Goal: Task Accomplishment & Management: Manage account settings

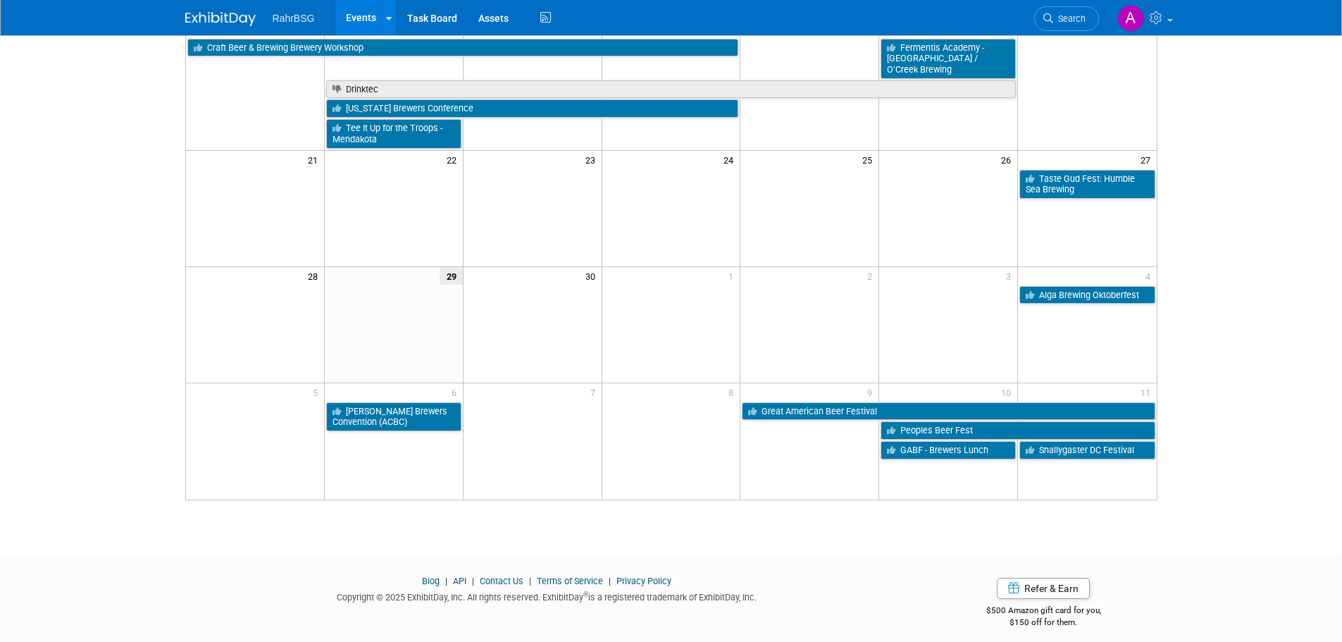
scroll to position [18, 0]
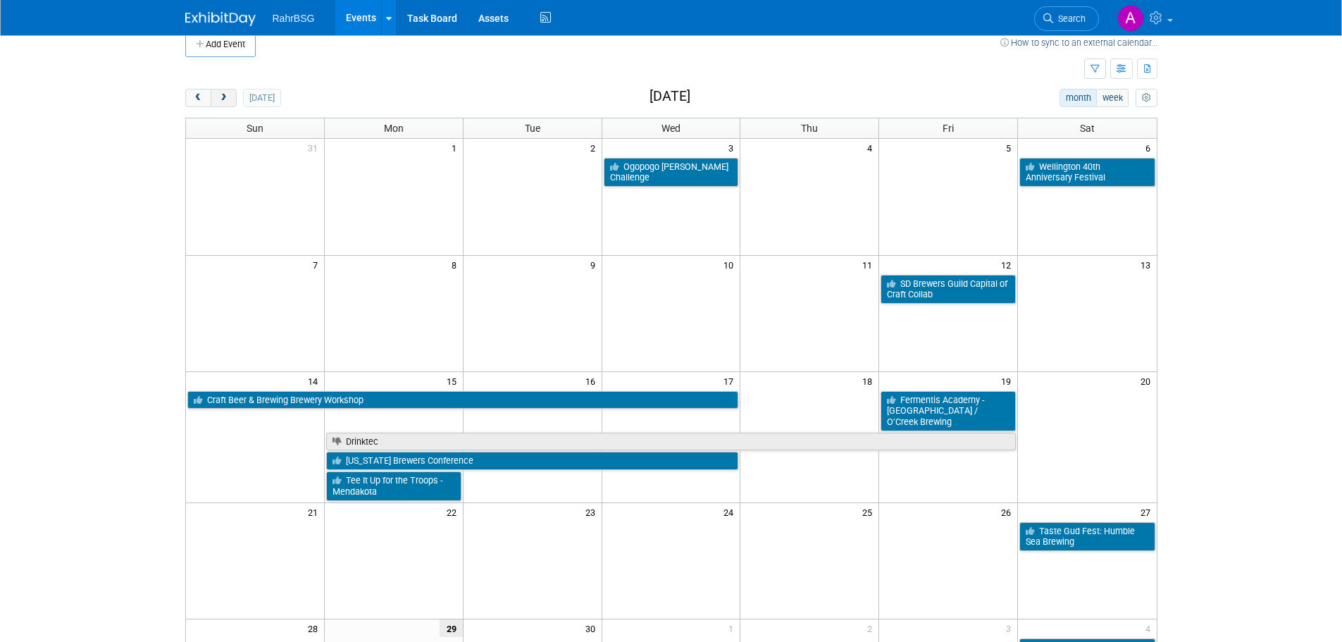
click at [228, 106] on button "next" at bounding box center [224, 98] width 26 height 18
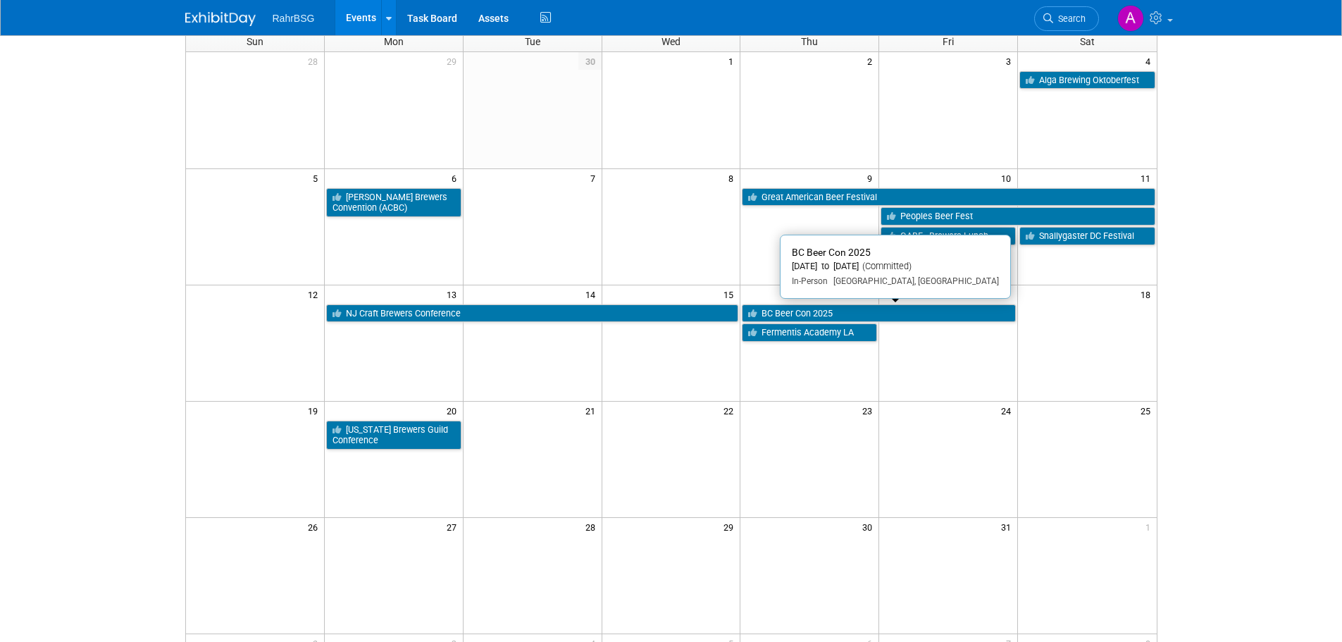
scroll to position [0, 0]
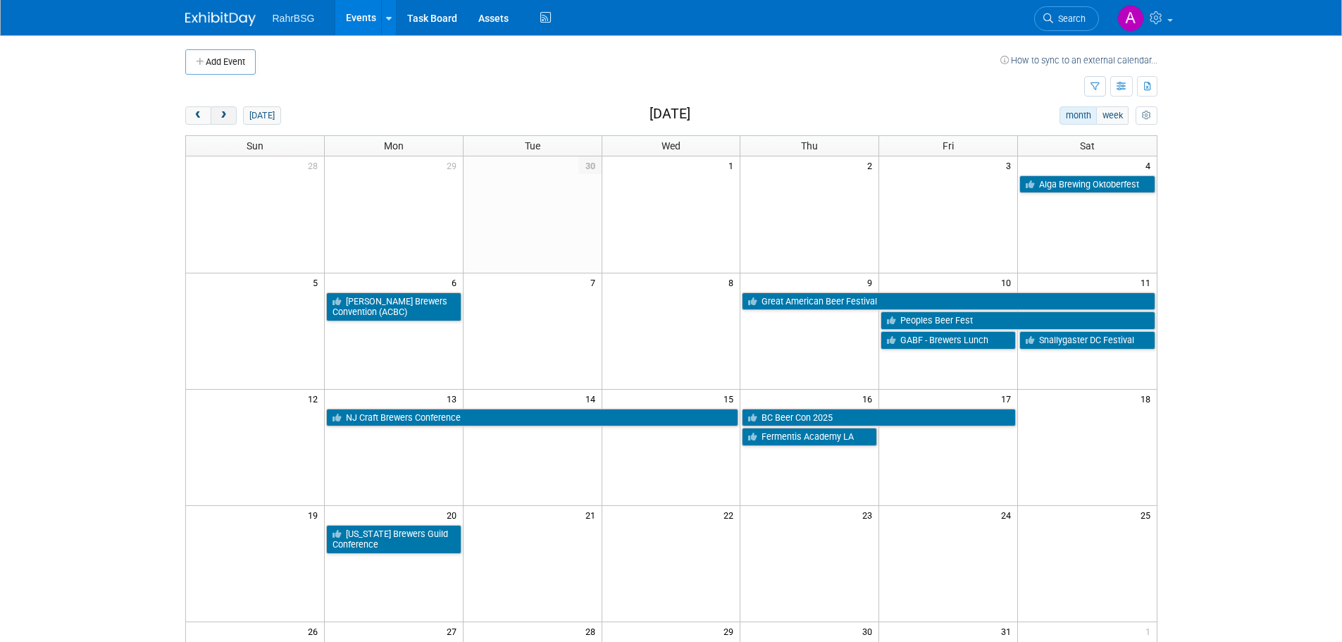
click at [229, 118] on button "next" at bounding box center [224, 115] width 26 height 18
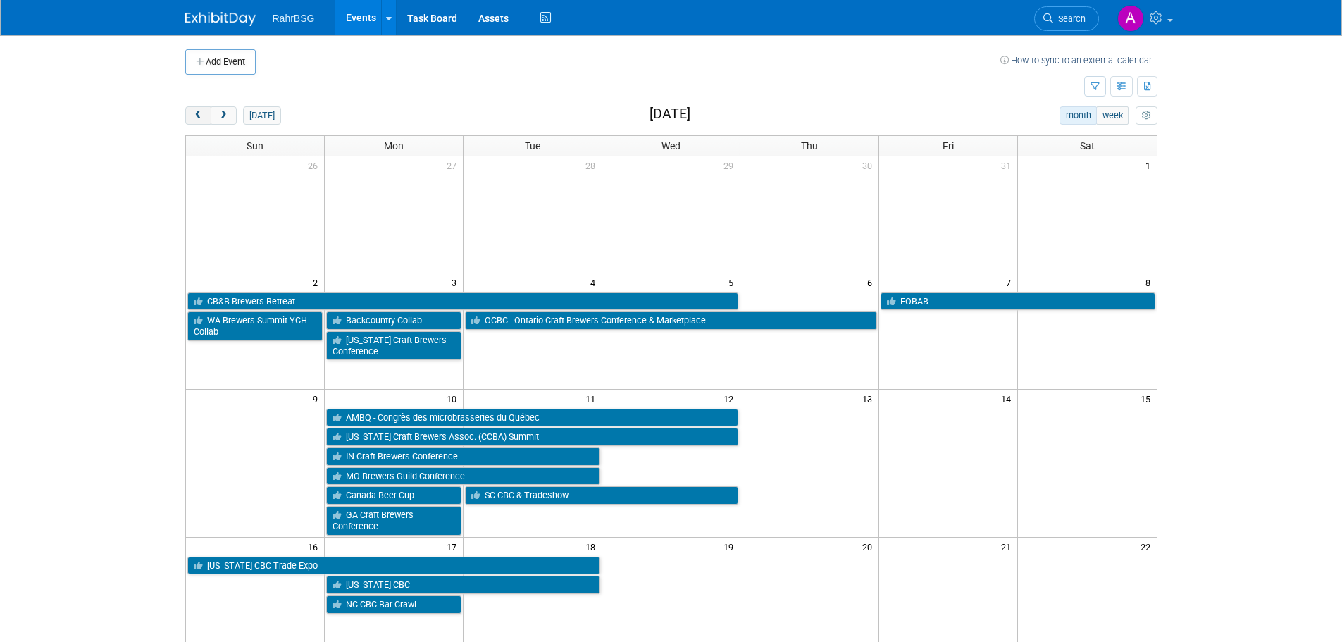
click at [200, 116] on span "prev" at bounding box center [198, 115] width 11 height 9
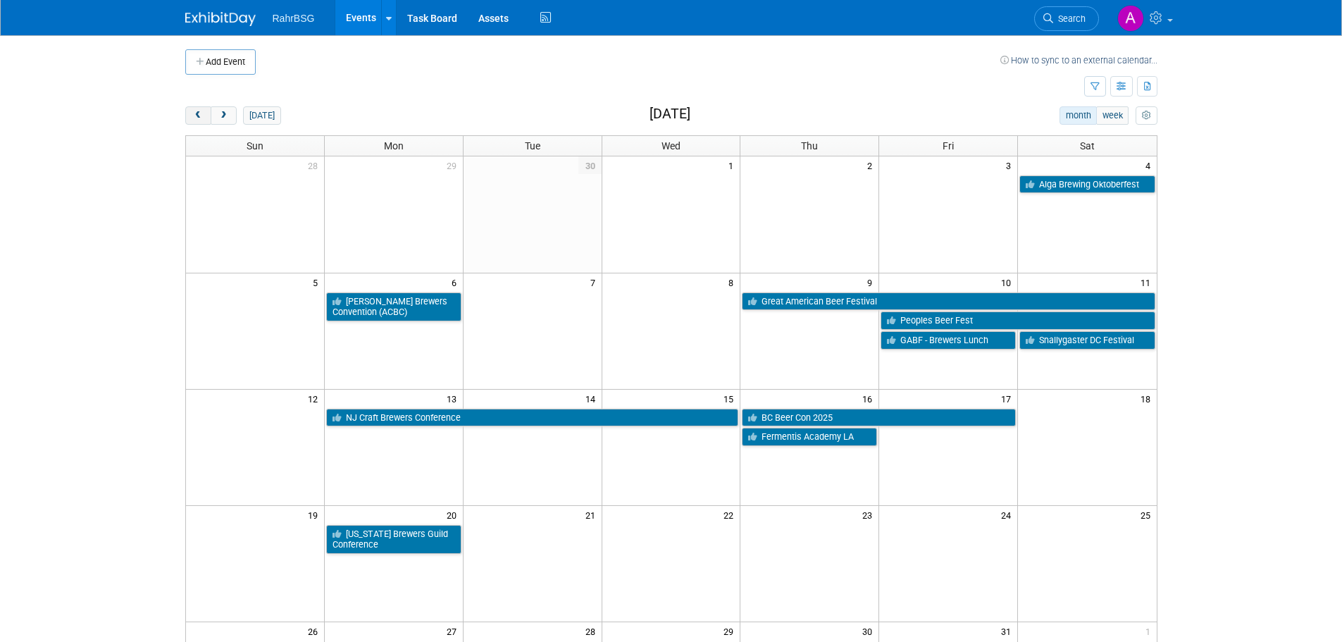
click at [201, 116] on span "prev" at bounding box center [198, 115] width 11 height 9
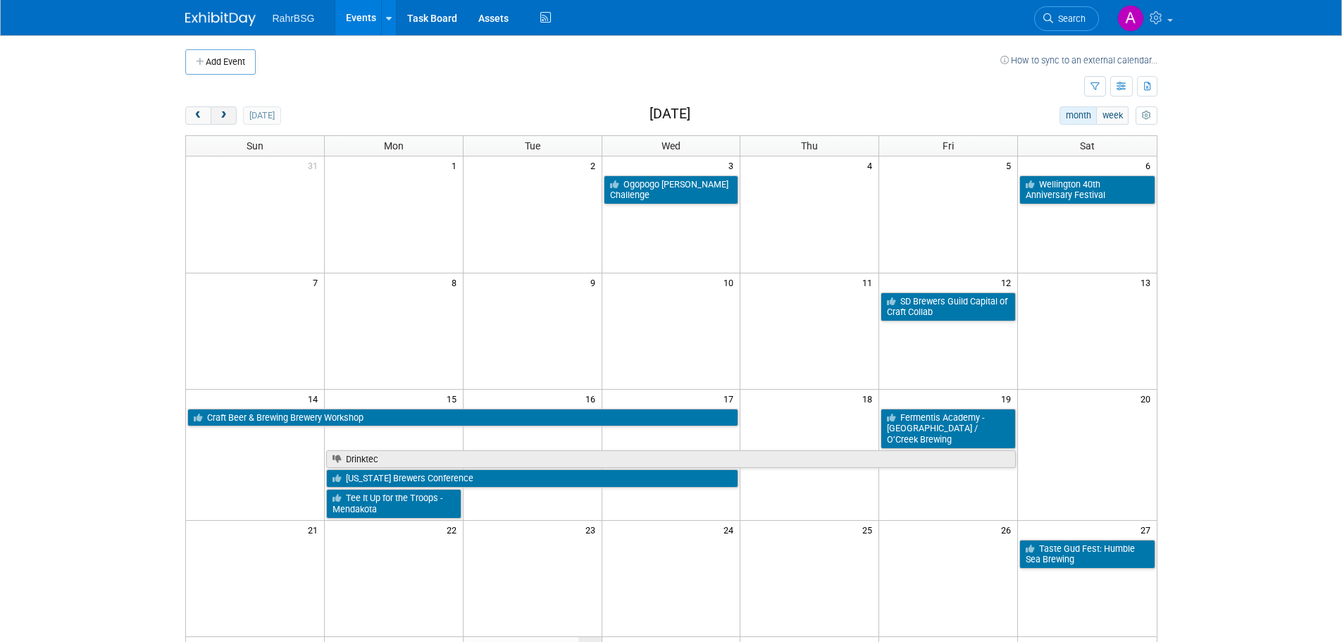
click at [220, 123] on button "next" at bounding box center [224, 115] width 26 height 18
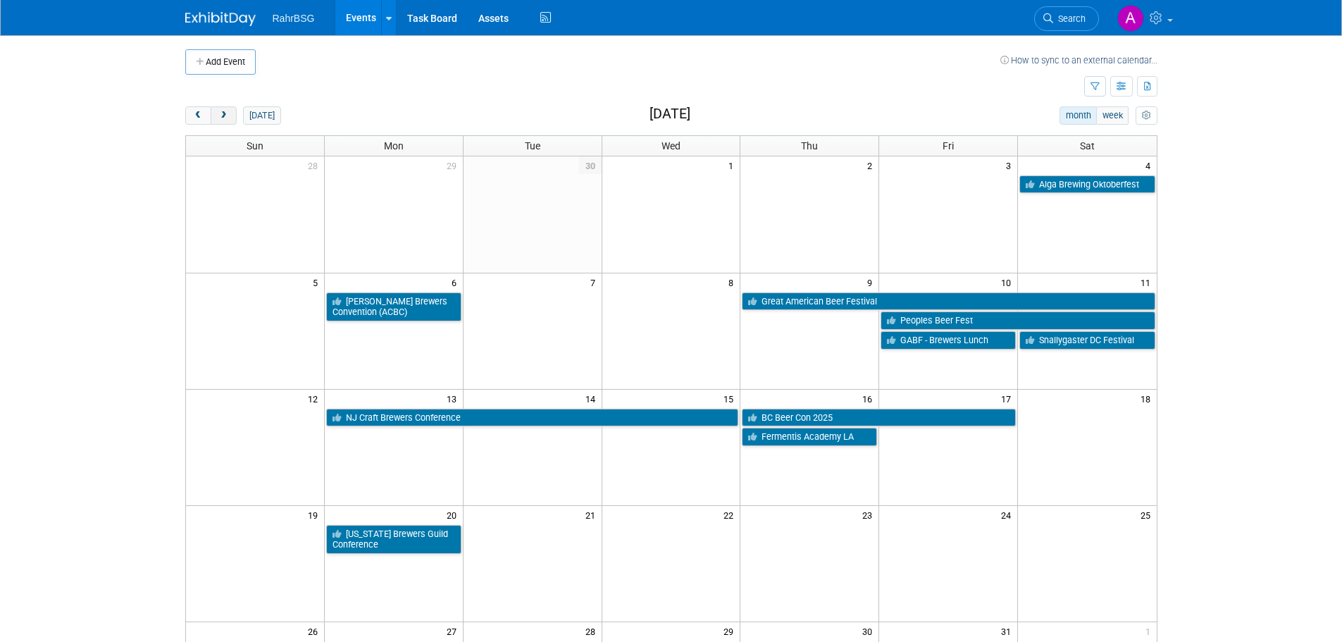
click at [220, 123] on button "next" at bounding box center [224, 115] width 26 height 18
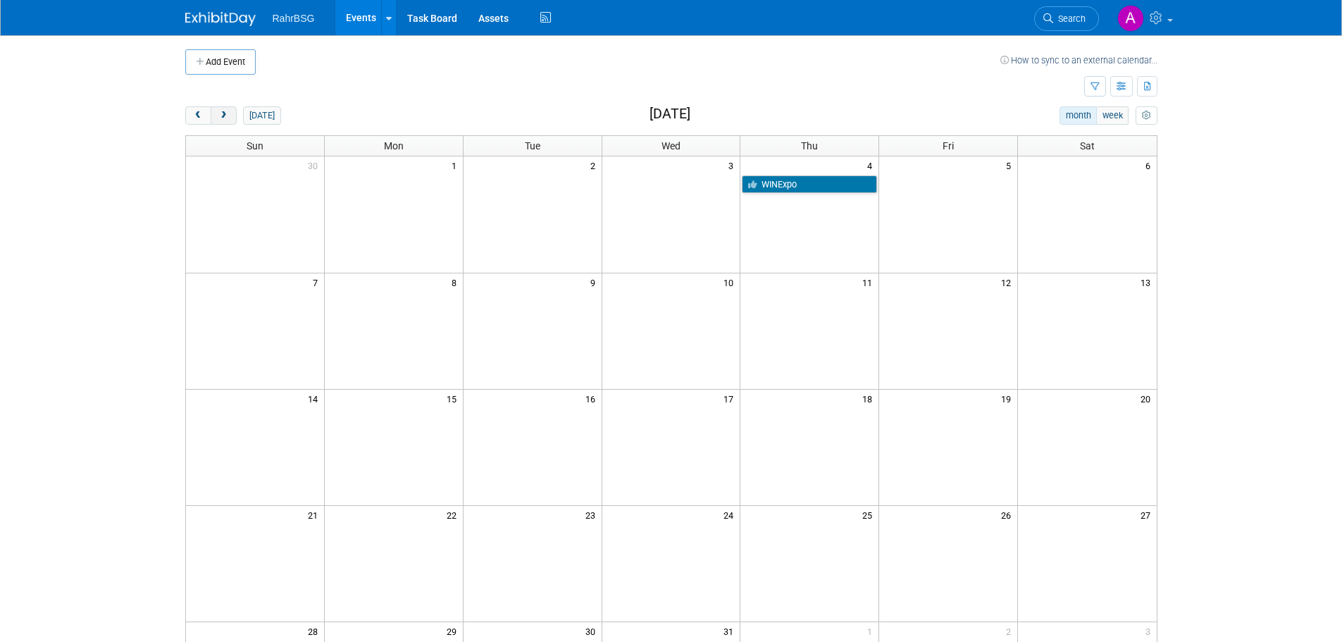
click at [220, 123] on button "next" at bounding box center [224, 115] width 26 height 18
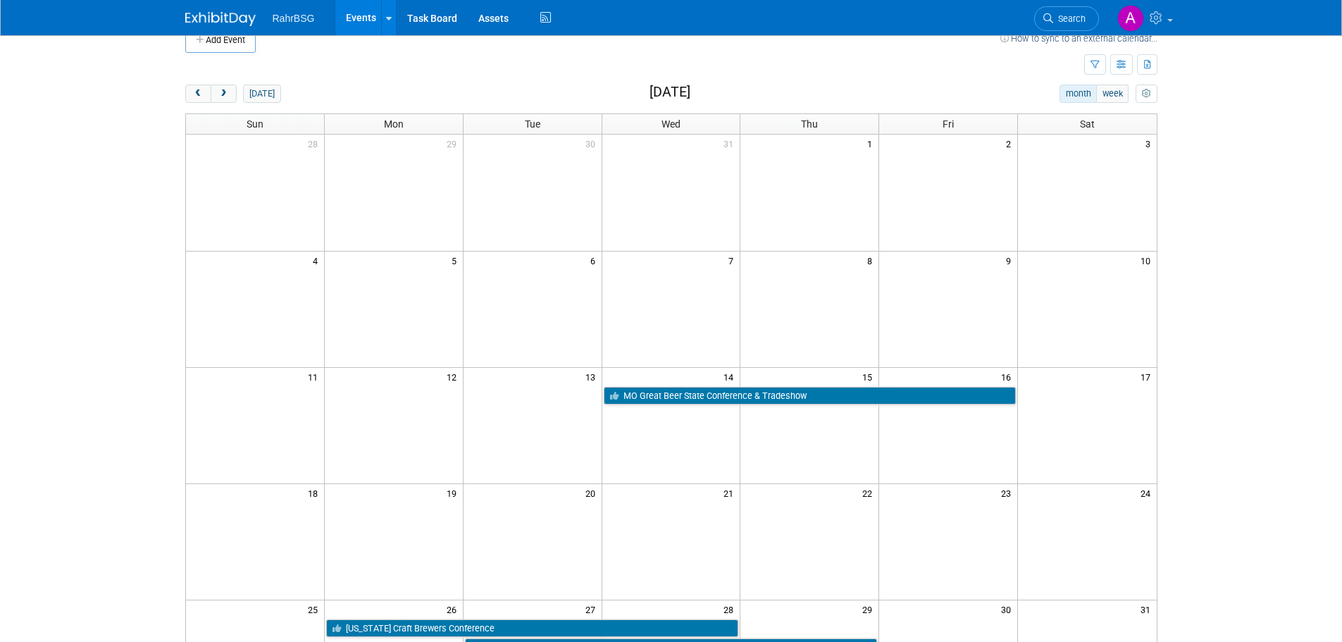
scroll to position [211, 0]
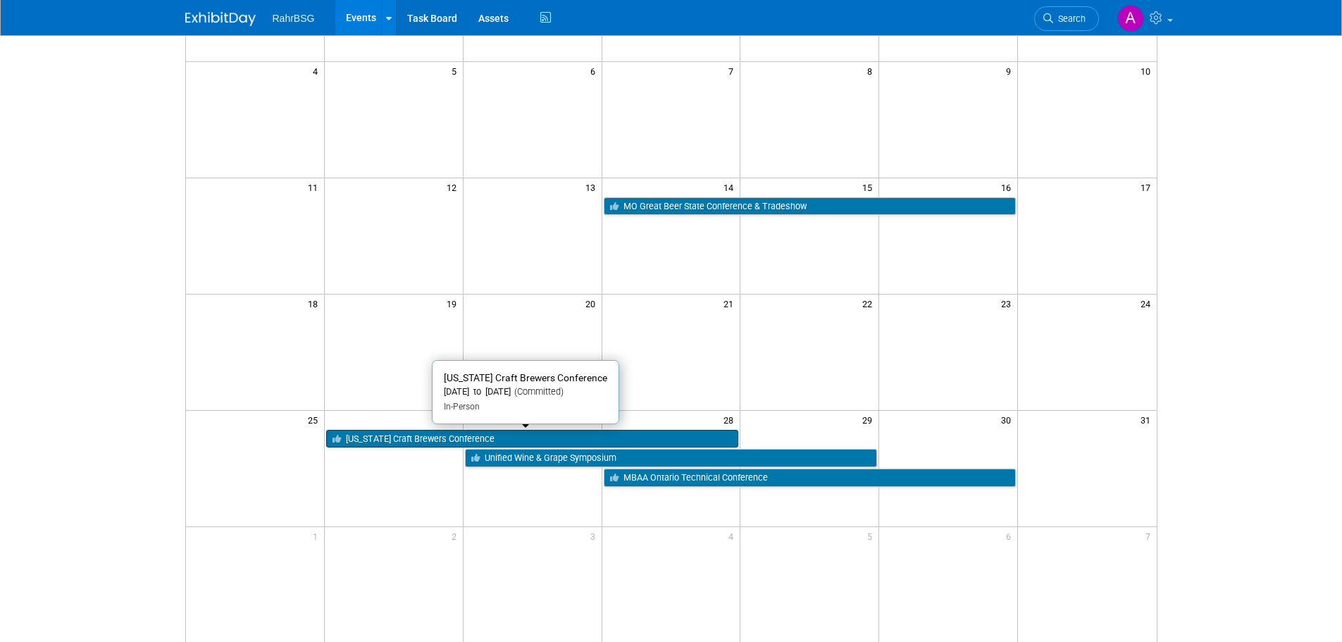
click at [419, 442] on link "[US_STATE] Craft Brewers Conference" at bounding box center [532, 439] width 413 height 18
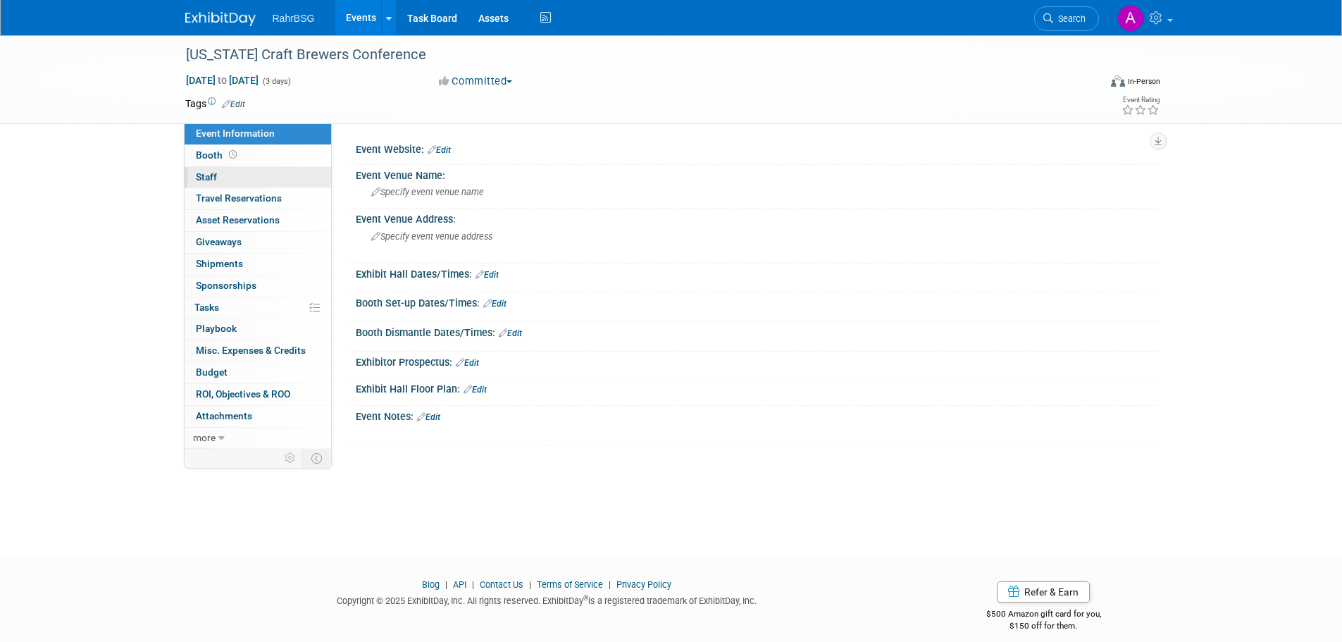
click at [237, 173] on link "0 Staff 0" at bounding box center [258, 177] width 147 height 21
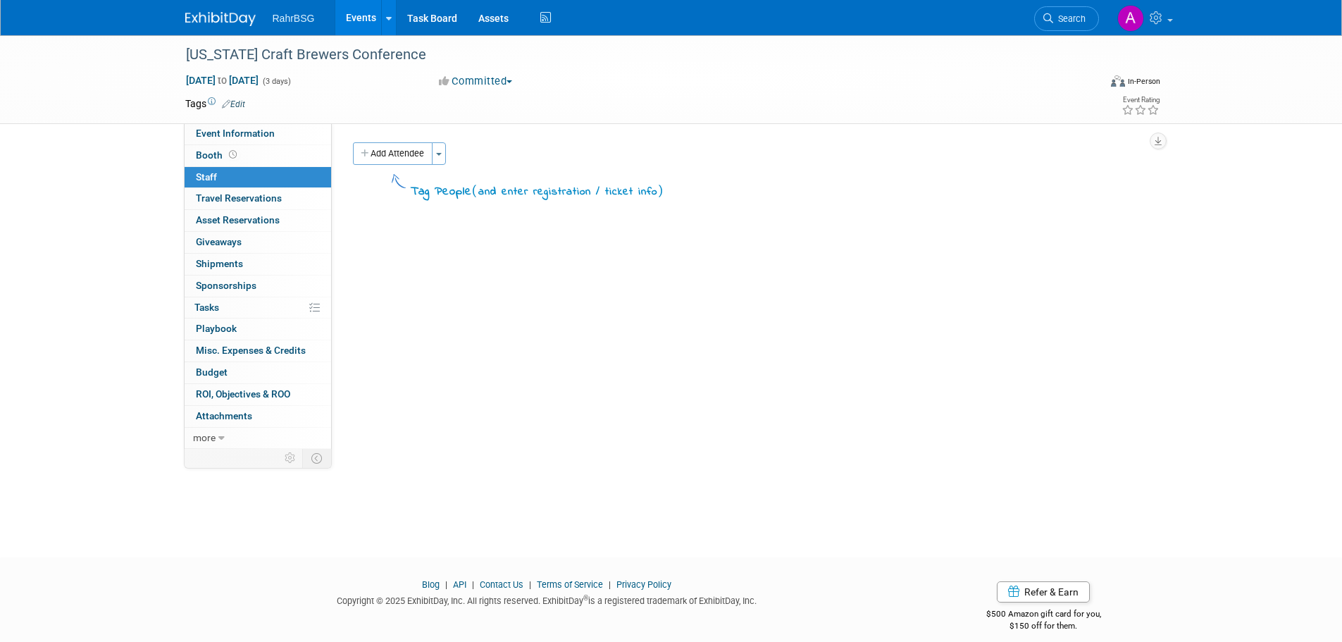
click at [197, 15] on img at bounding box center [220, 19] width 70 height 14
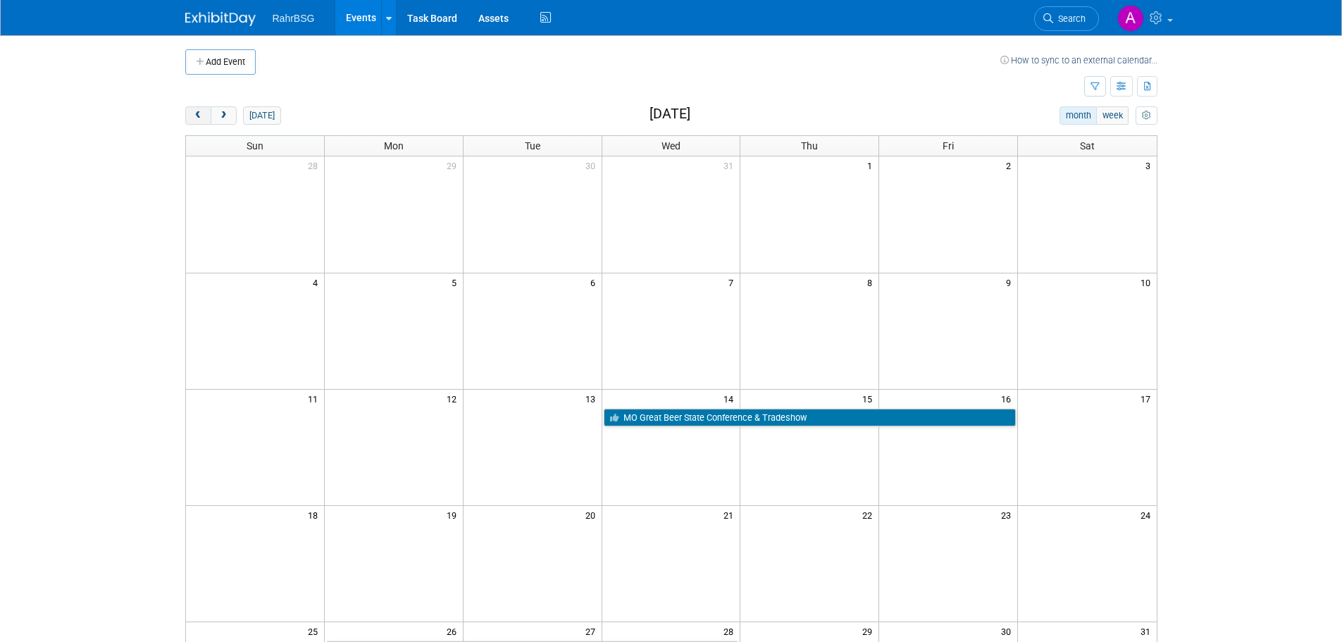
click at [197, 109] on button "prev" at bounding box center [198, 115] width 26 height 18
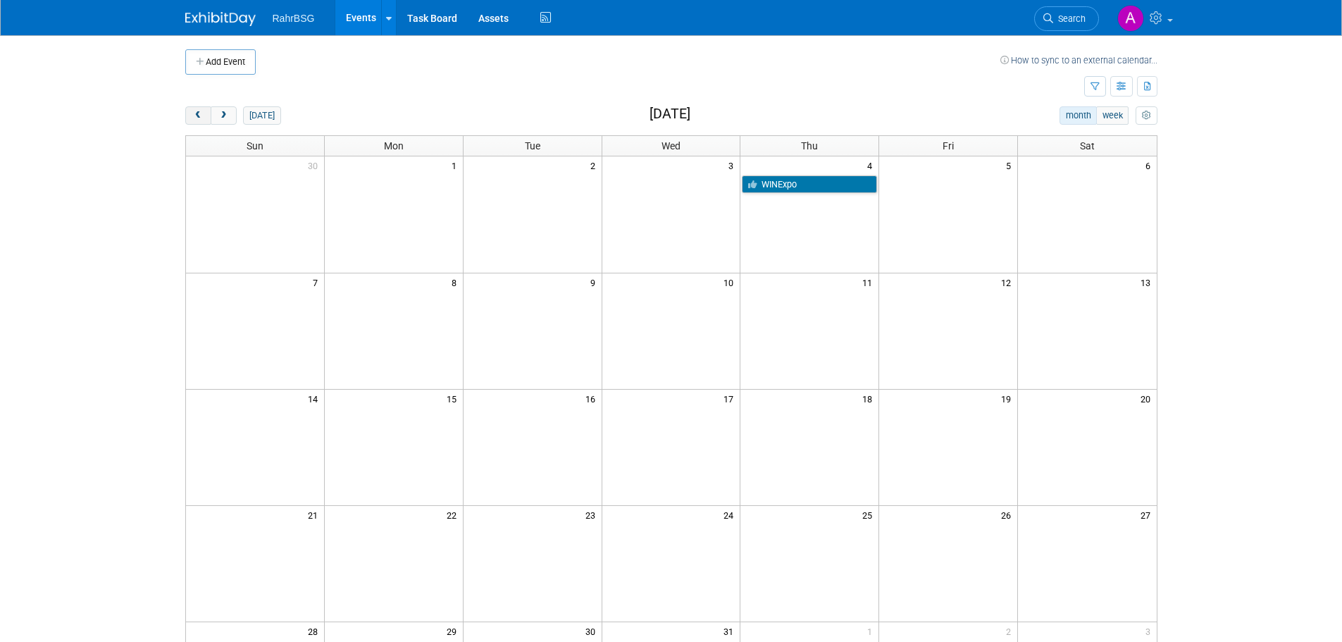
click at [197, 109] on button "prev" at bounding box center [198, 115] width 26 height 18
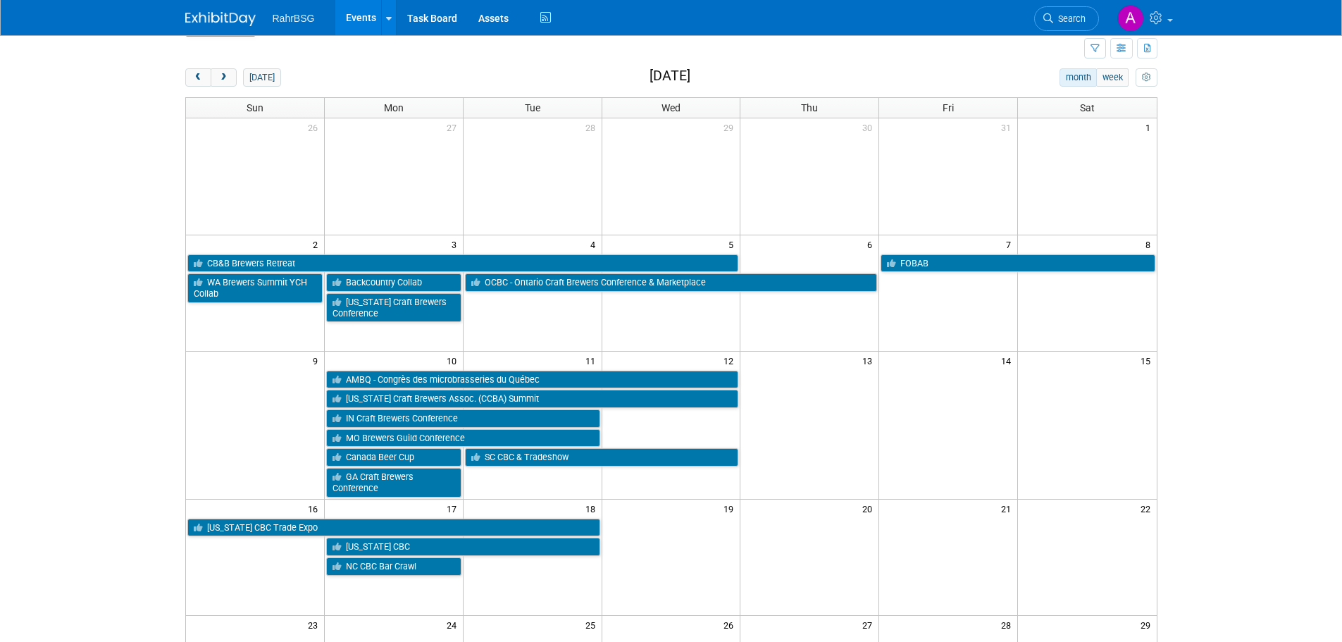
scroll to position [70, 0]
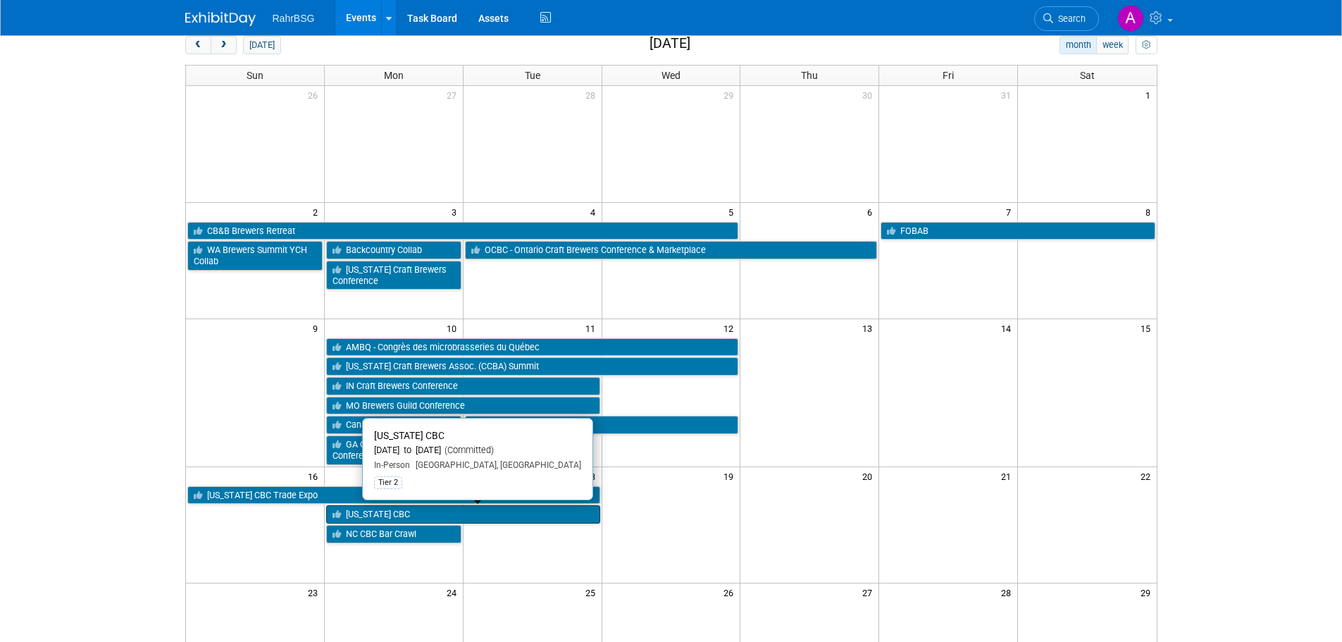
click at [376, 512] on link "Vermont CBC" at bounding box center [463, 514] width 274 height 18
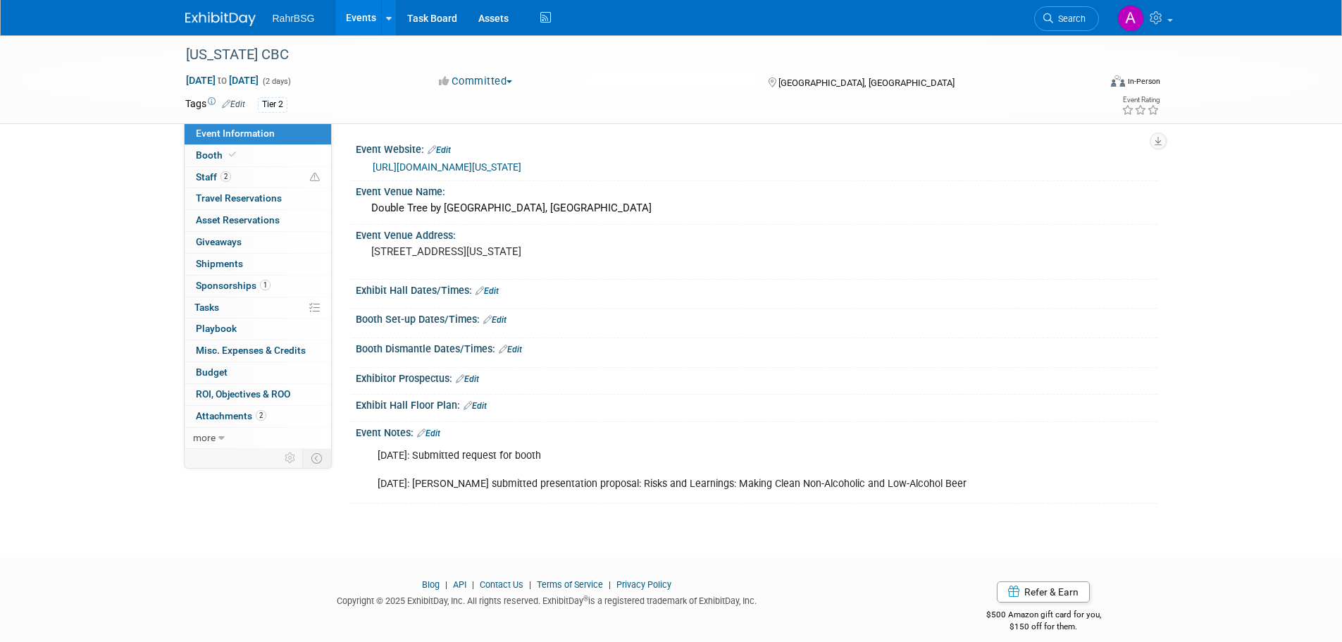
click at [236, 20] on img at bounding box center [220, 19] width 70 height 14
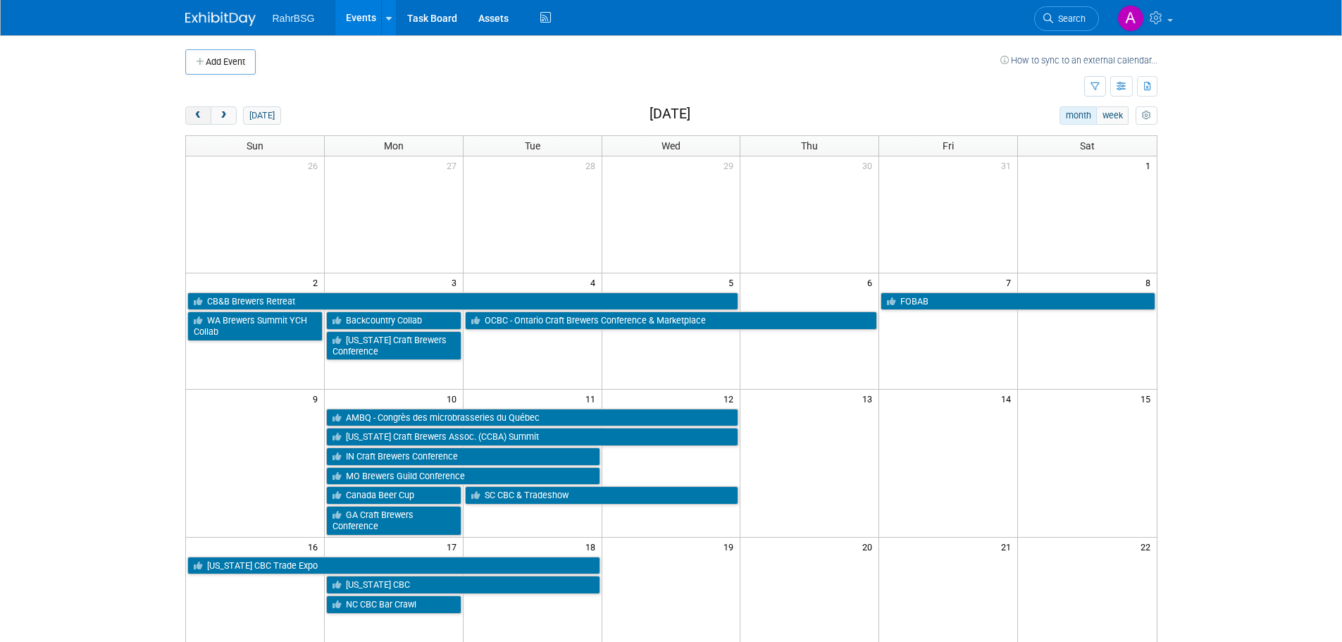
click at [199, 117] on span "prev" at bounding box center [198, 115] width 11 height 9
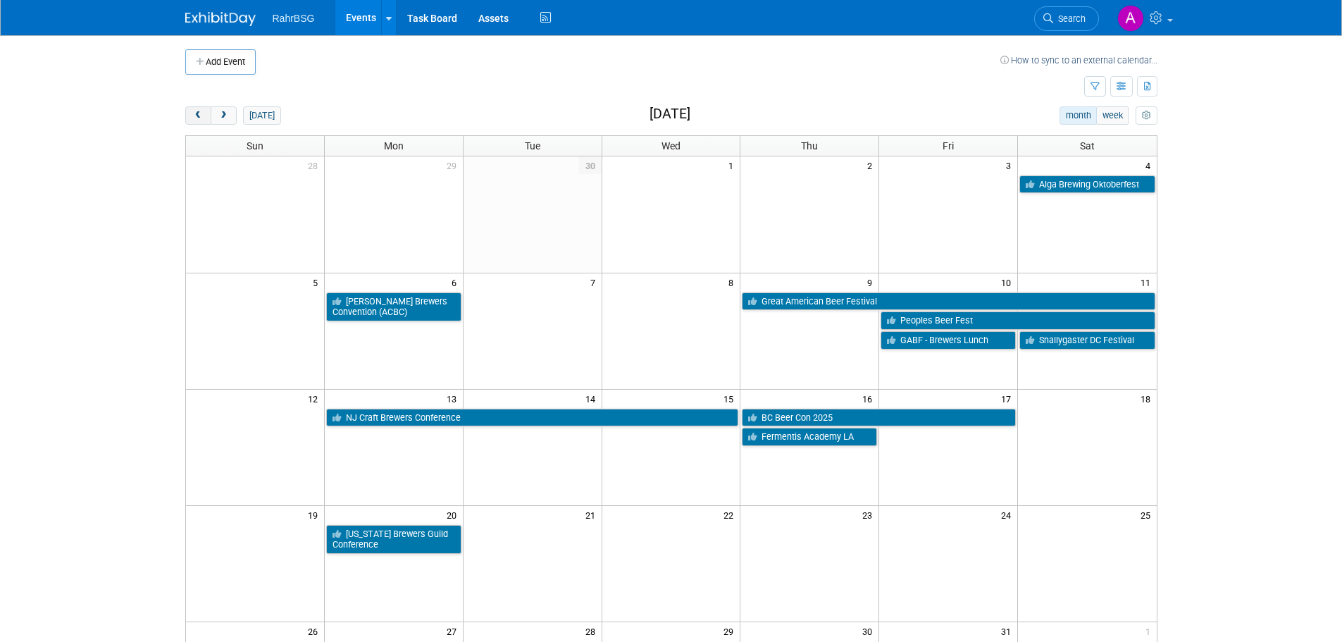
click at [199, 117] on span "prev" at bounding box center [198, 115] width 11 height 9
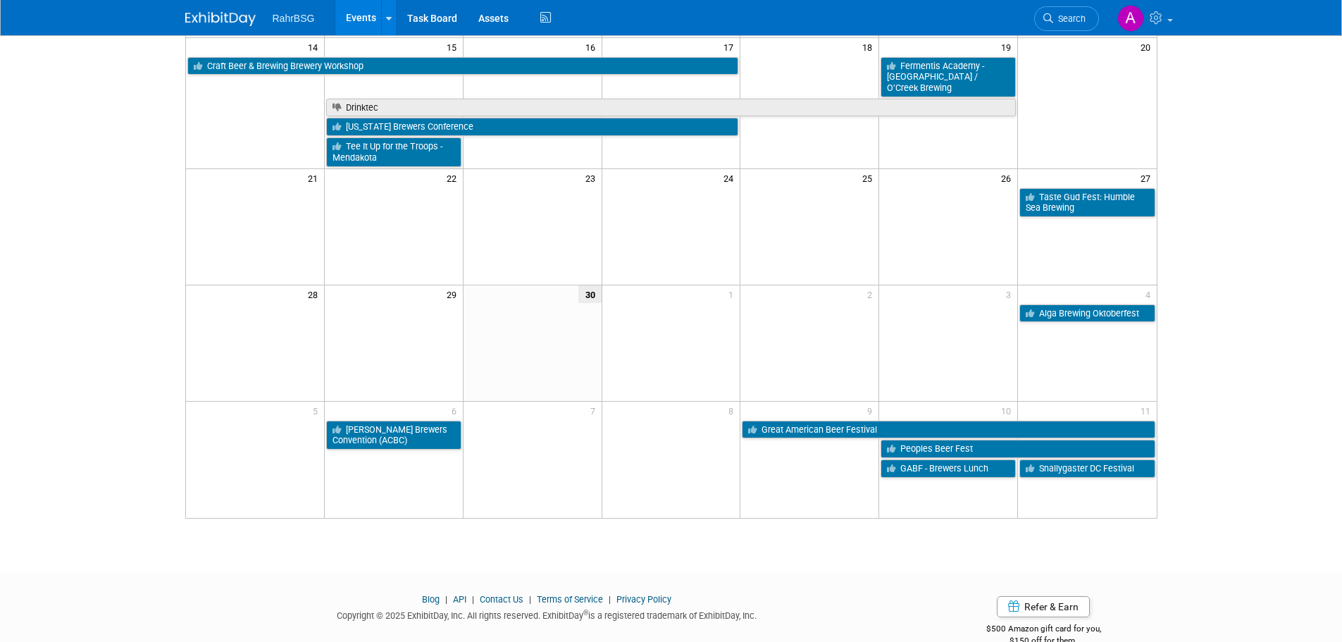
scroll to position [352, 0]
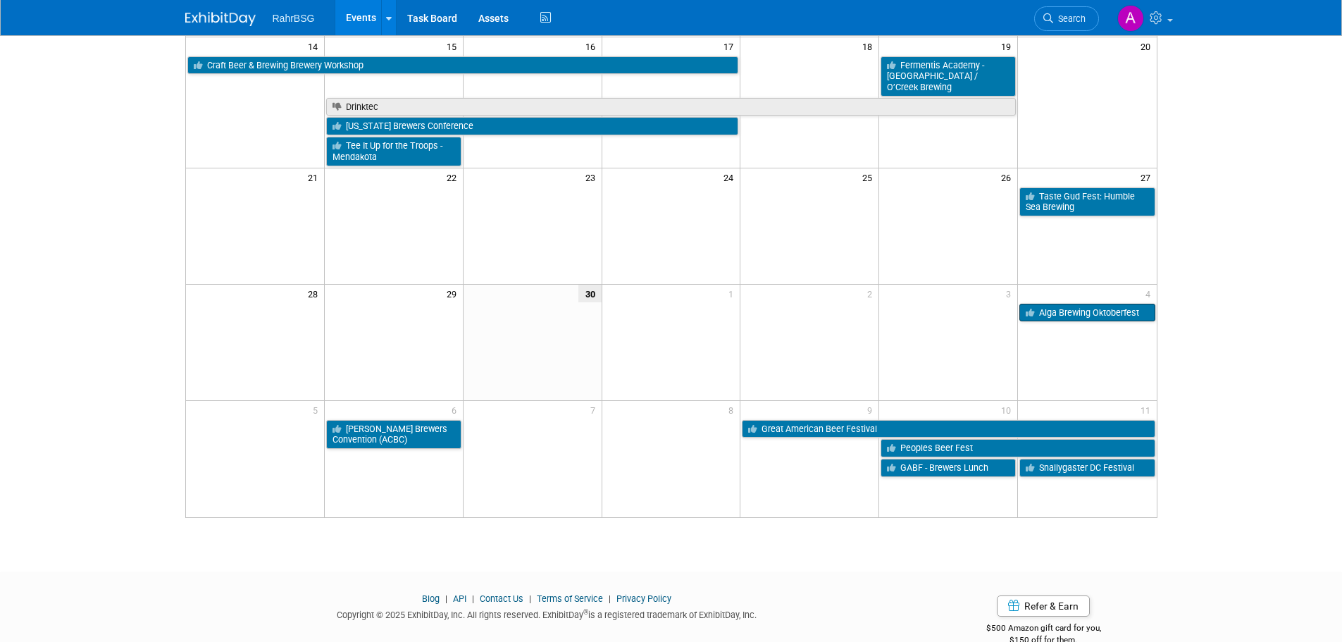
click at [1120, 304] on link "Alga Brewing Oktoberfest" at bounding box center [1086, 313] width 135 height 18
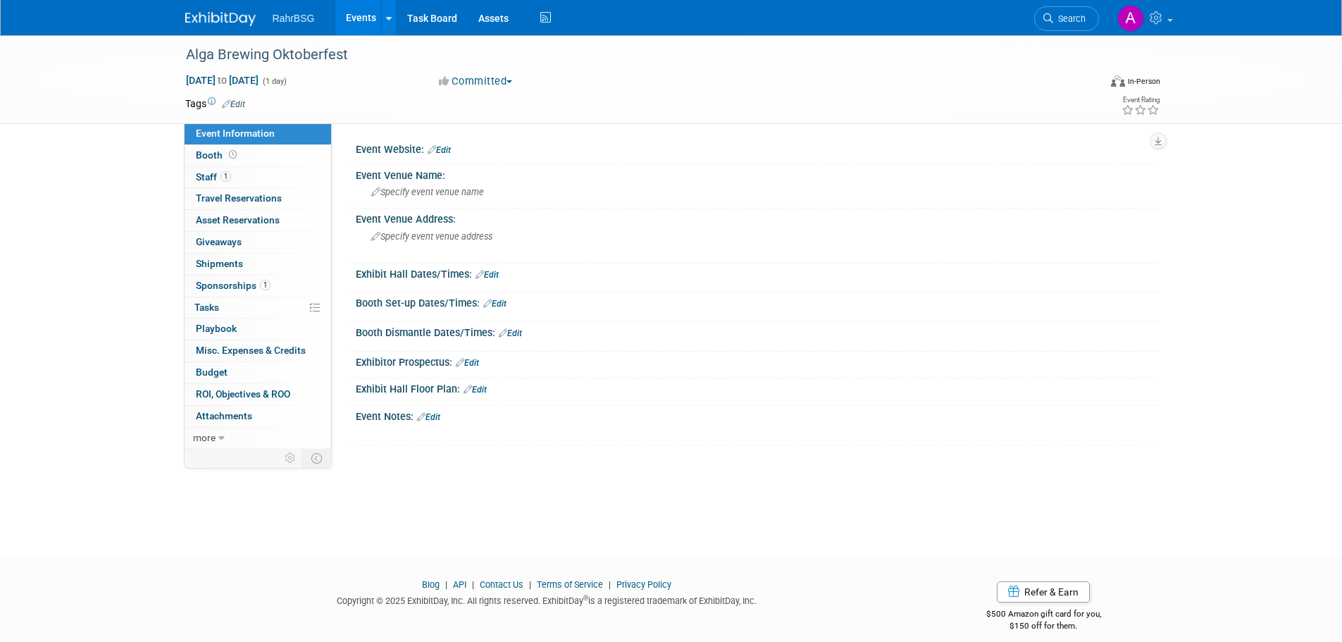
click at [230, 18] on img at bounding box center [220, 19] width 70 height 14
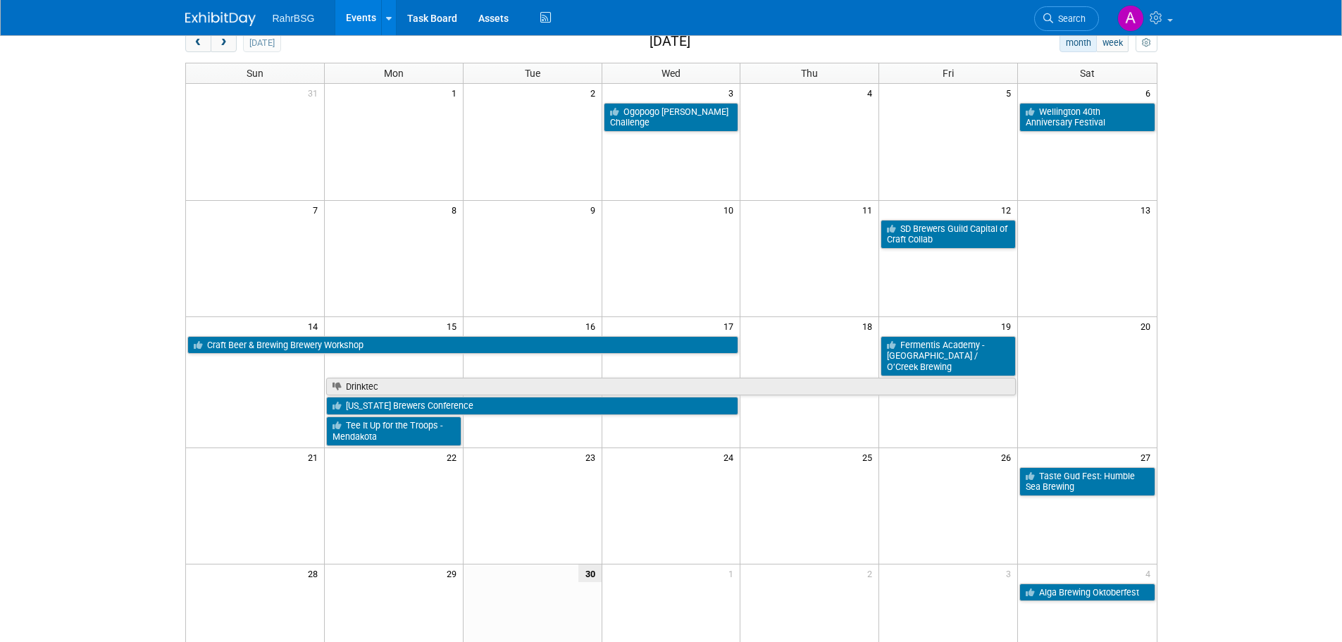
scroll to position [141, 0]
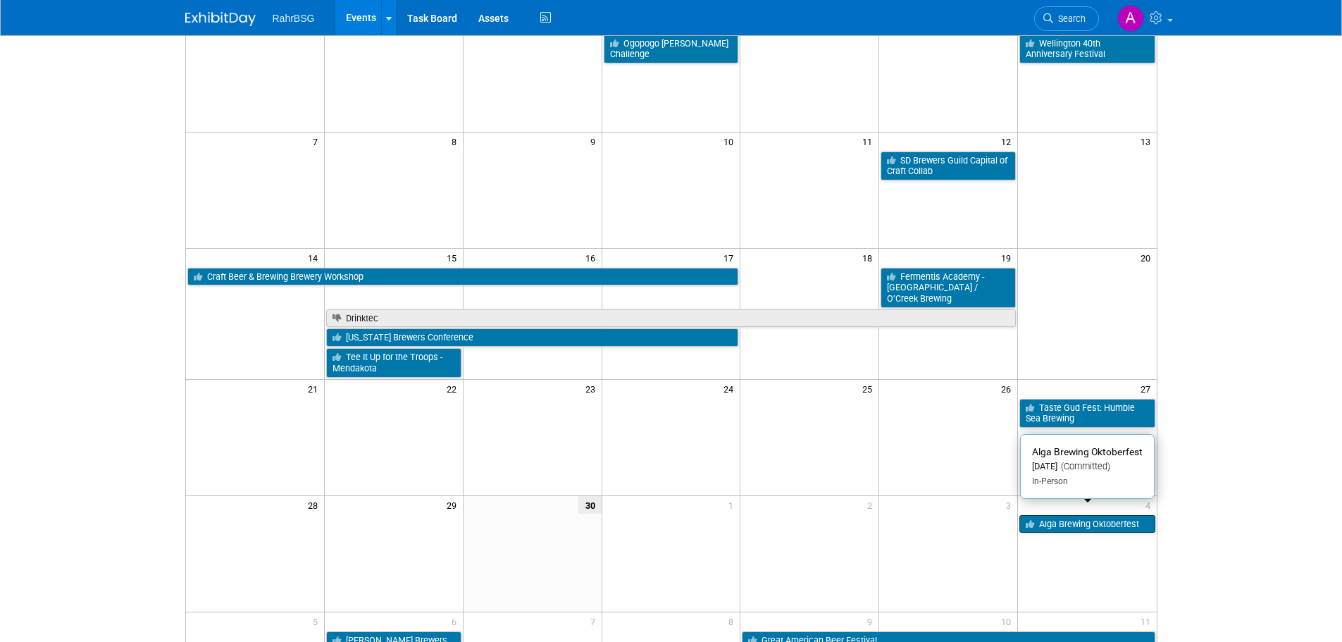
click at [1080, 515] on link "Alga Brewing Oktoberfest" at bounding box center [1086, 524] width 135 height 18
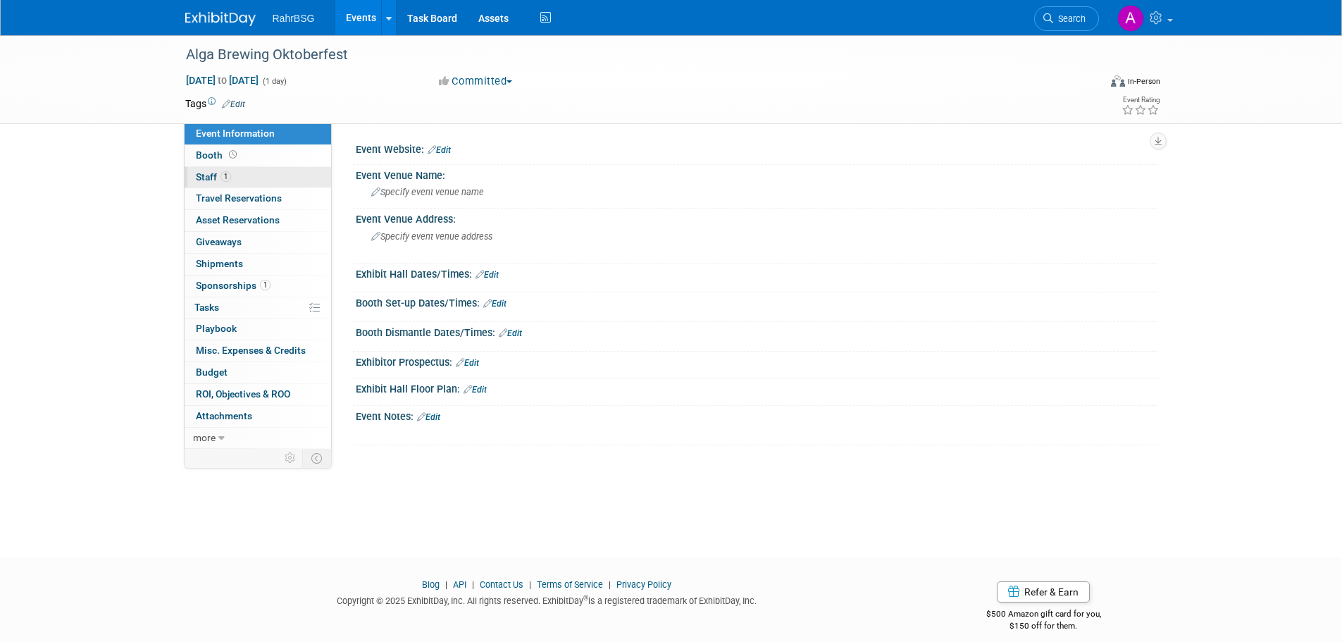
click at [230, 168] on link "1 Staff 1" at bounding box center [258, 177] width 147 height 21
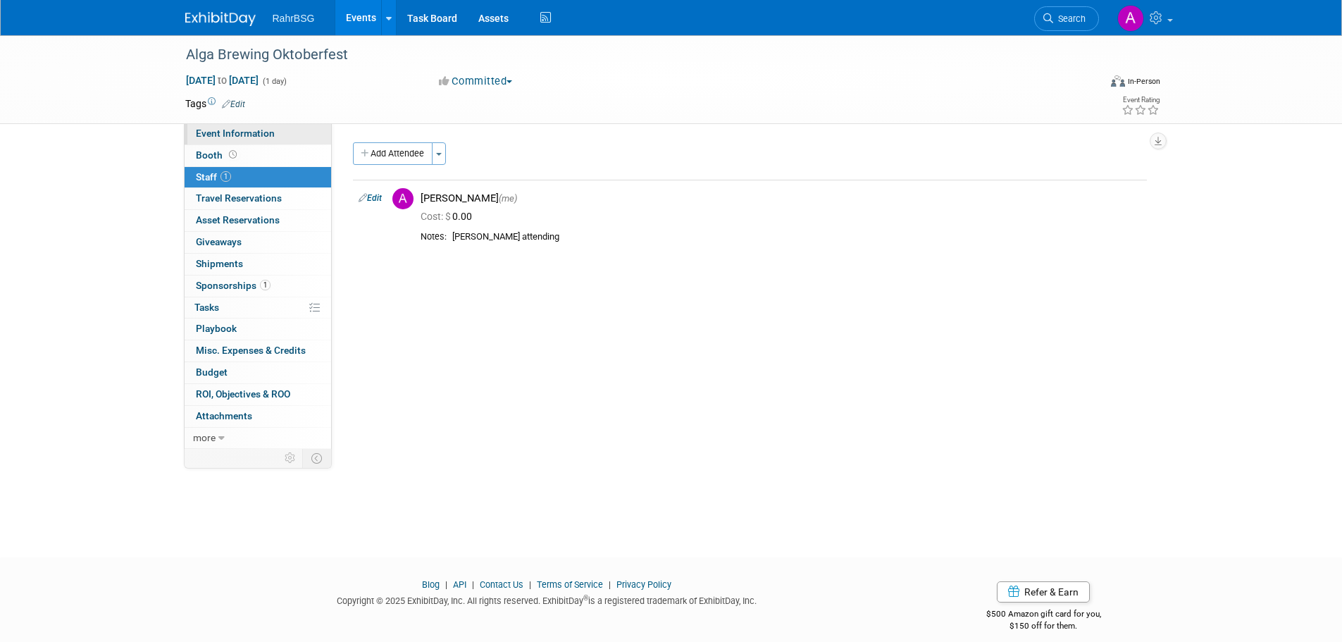
click at [246, 134] on span "Event Information" at bounding box center [235, 133] width 79 height 11
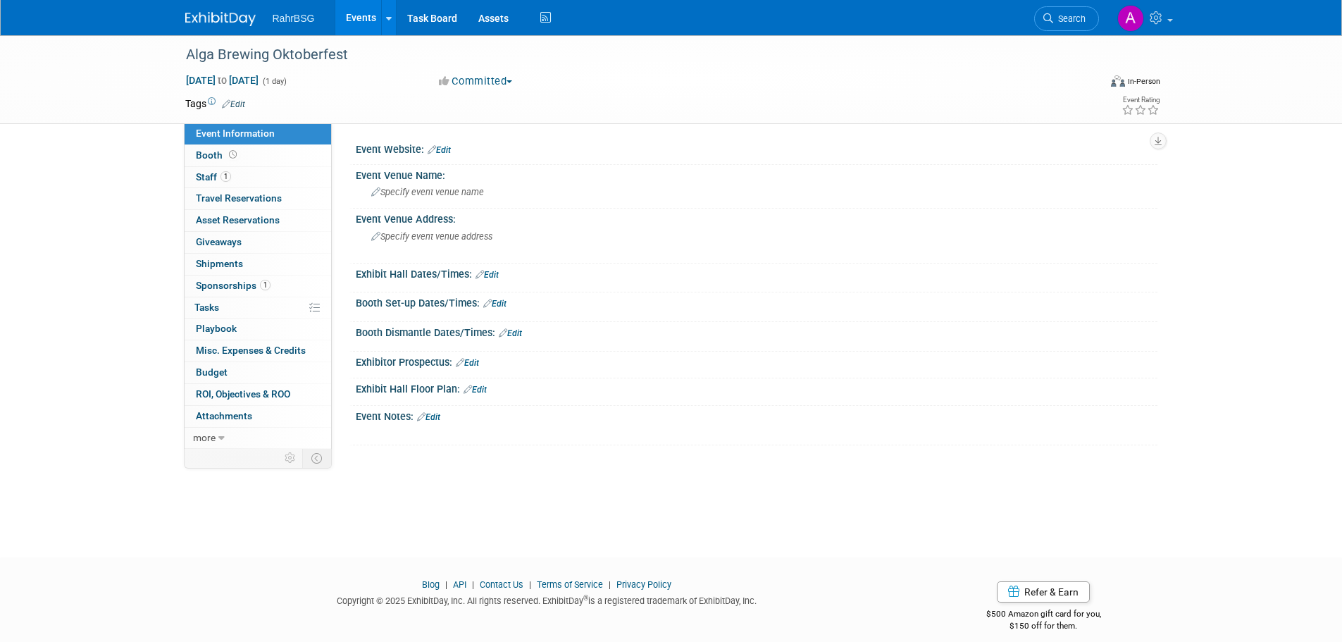
click at [435, 421] on link "Edit" at bounding box center [428, 417] width 23 height 10
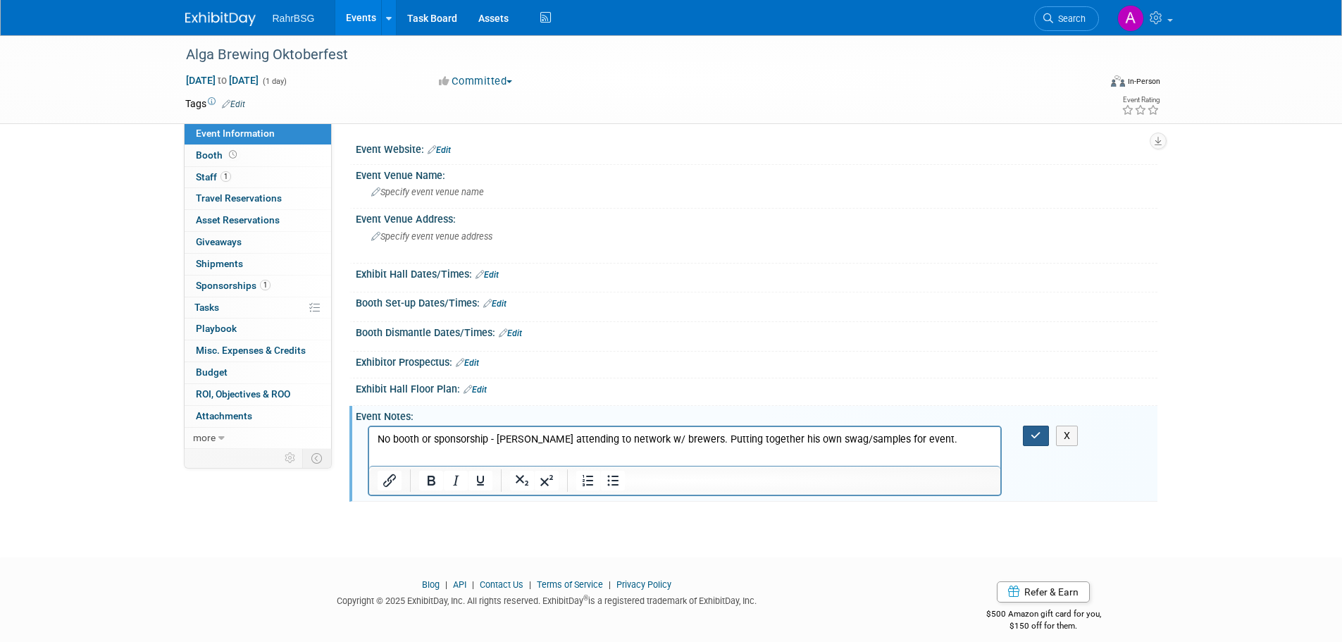
click at [1036, 436] on icon "button" at bounding box center [1036, 435] width 11 height 10
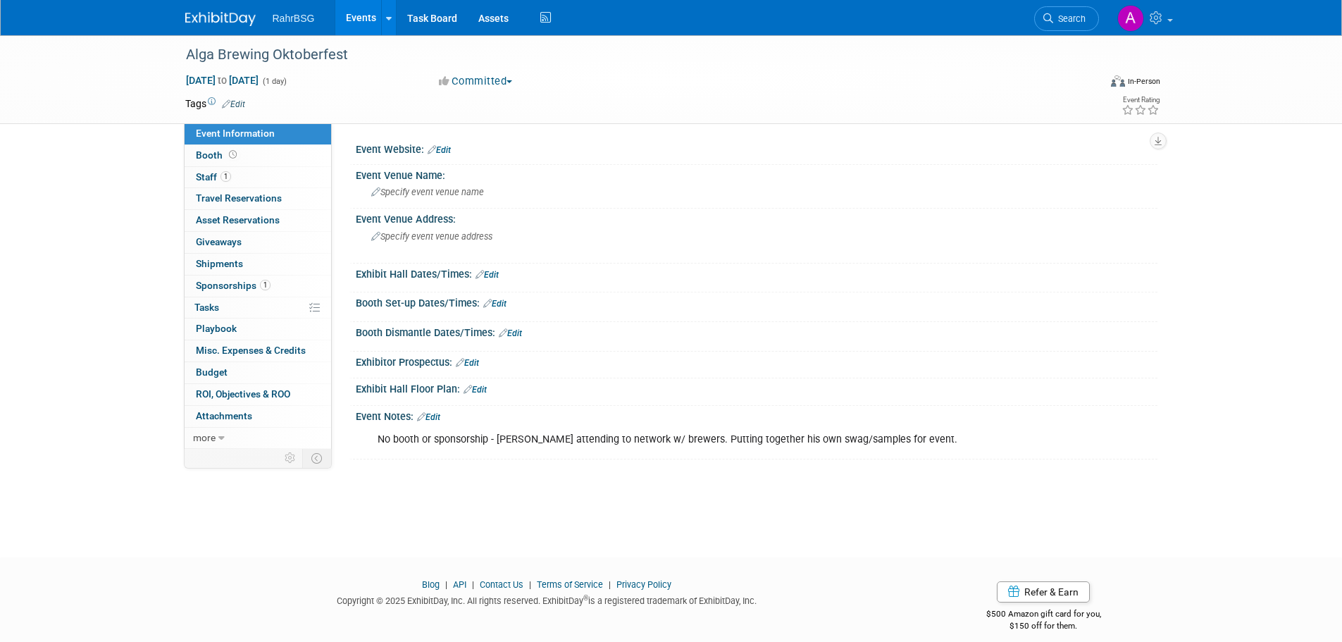
click at [250, 18] on img at bounding box center [220, 19] width 70 height 14
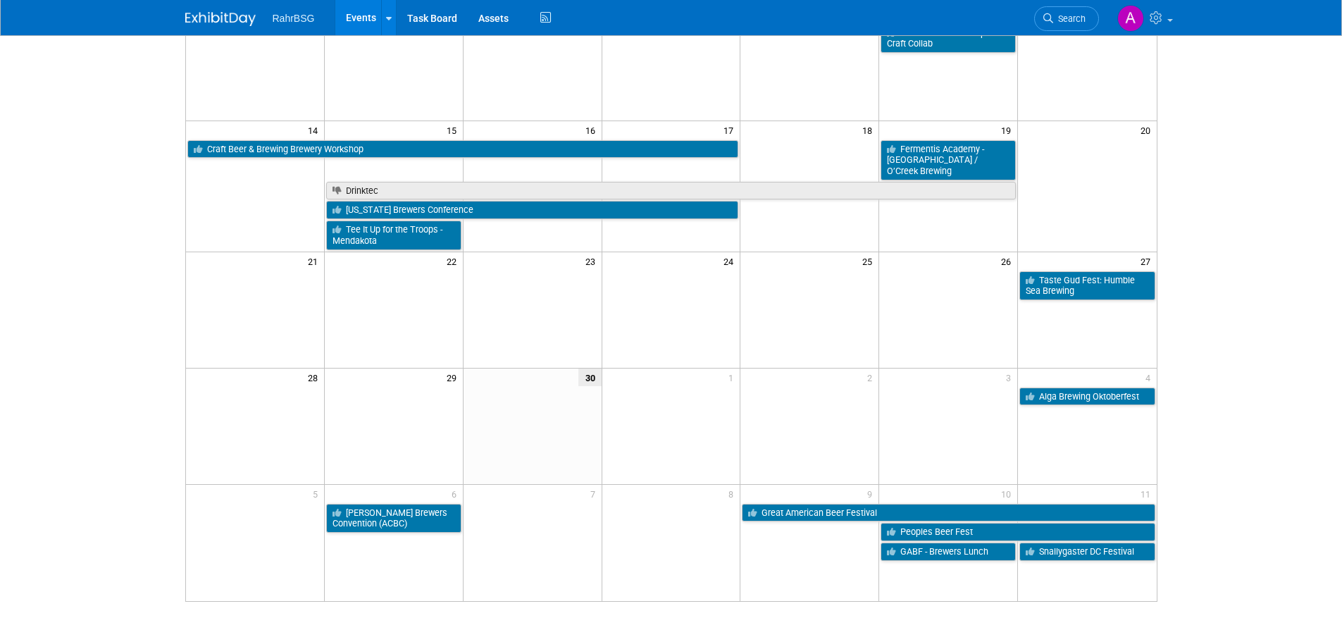
scroll to position [352, 0]
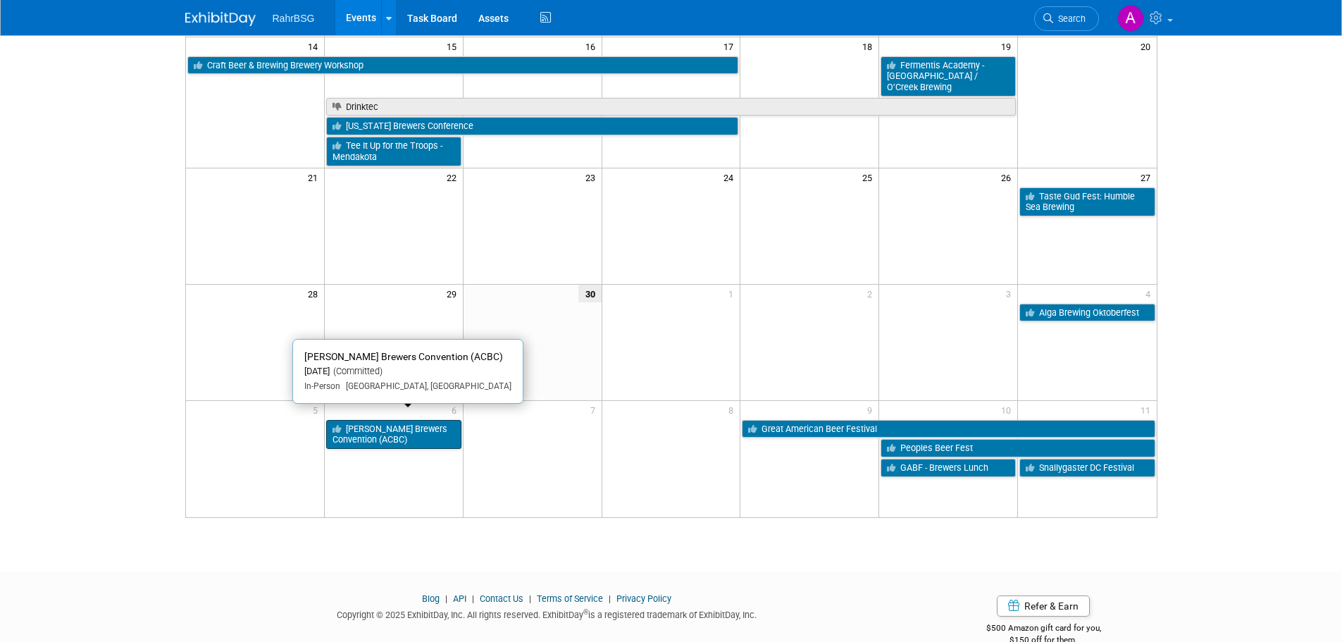
click at [363, 425] on link "[PERSON_NAME] Brewers Convention (ACBC)" at bounding box center [393, 434] width 135 height 29
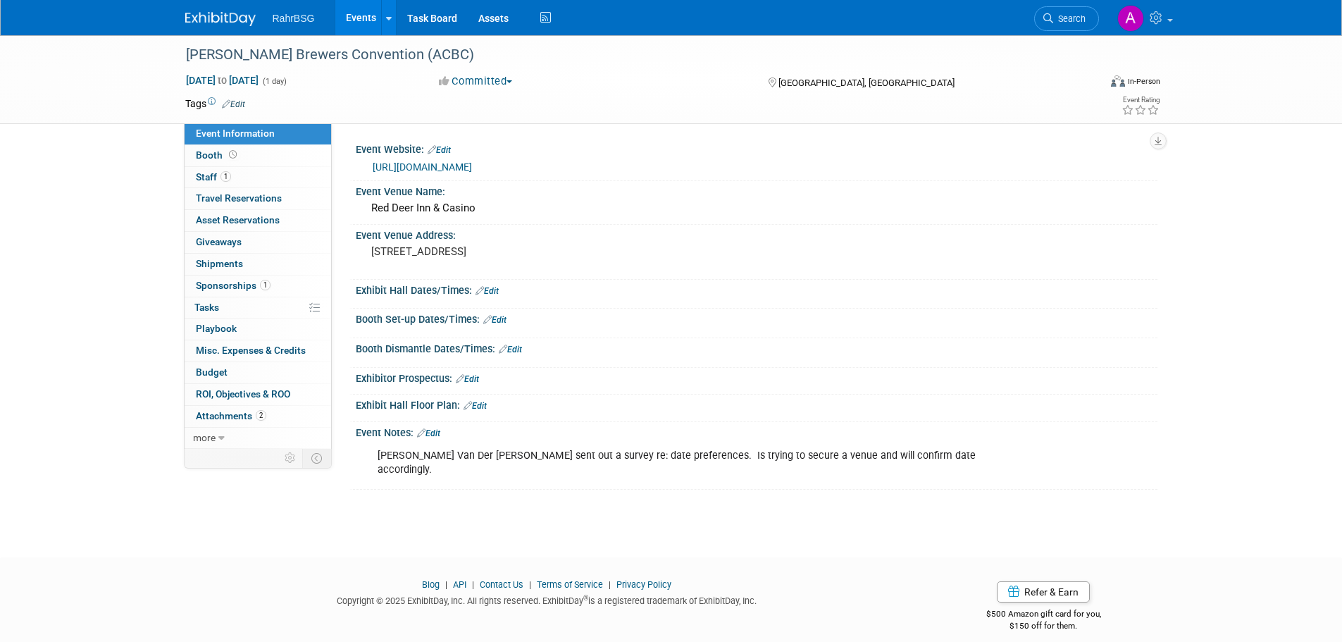
click at [220, 17] on img at bounding box center [220, 19] width 70 height 14
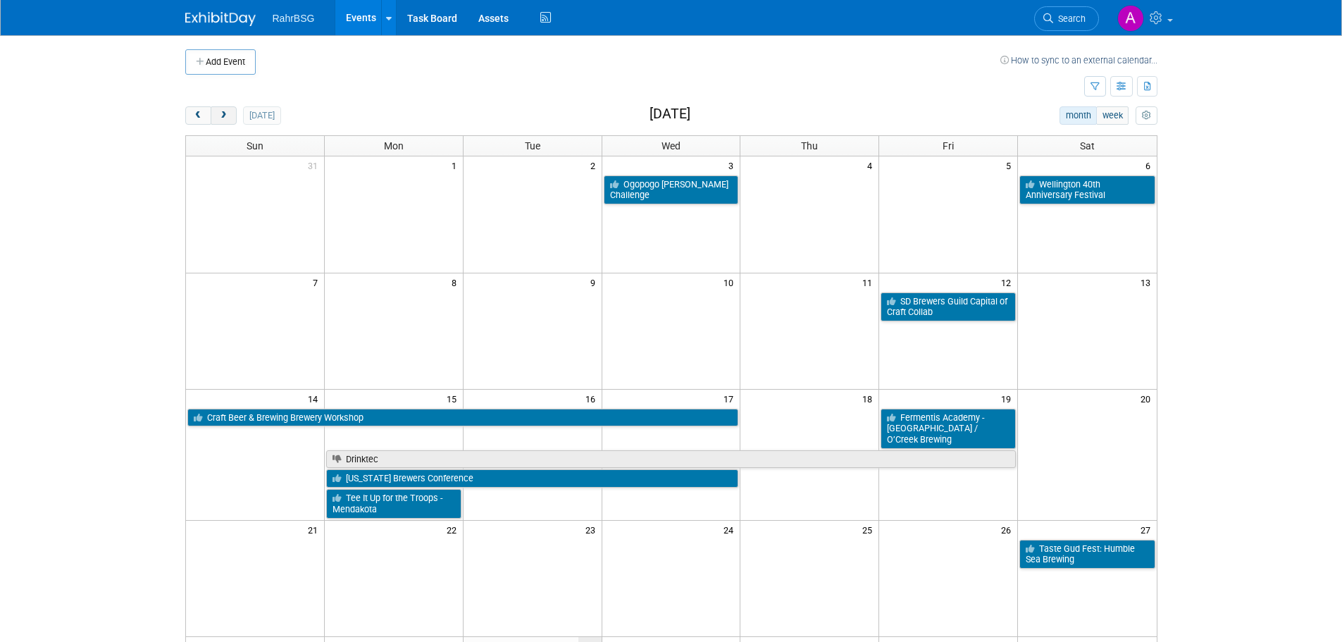
click at [225, 113] on span "next" at bounding box center [223, 115] width 11 height 9
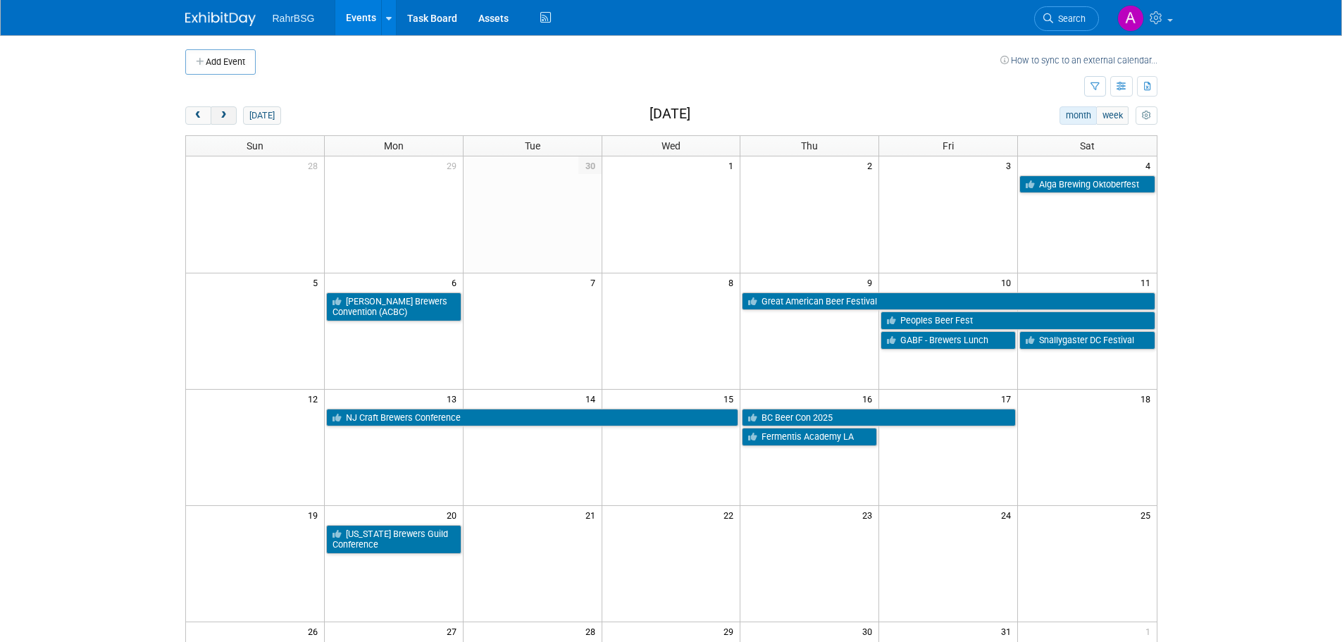
click at [225, 113] on span "next" at bounding box center [223, 115] width 11 height 9
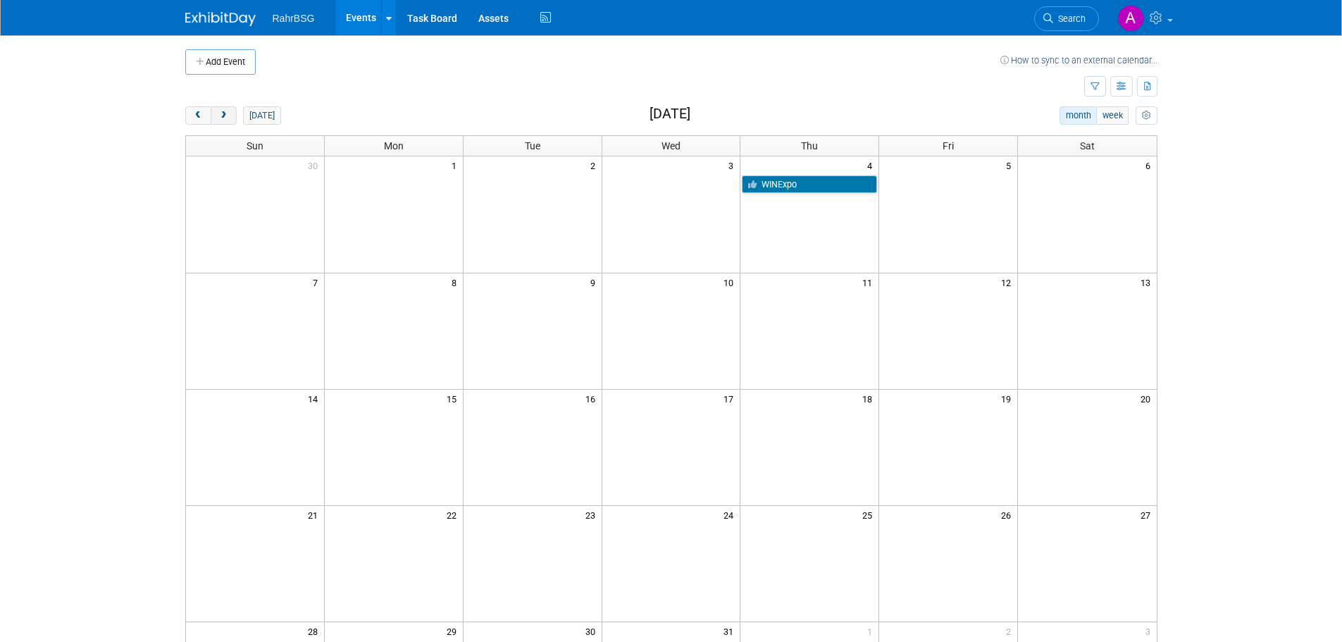
click at [225, 113] on span "next" at bounding box center [223, 115] width 11 height 9
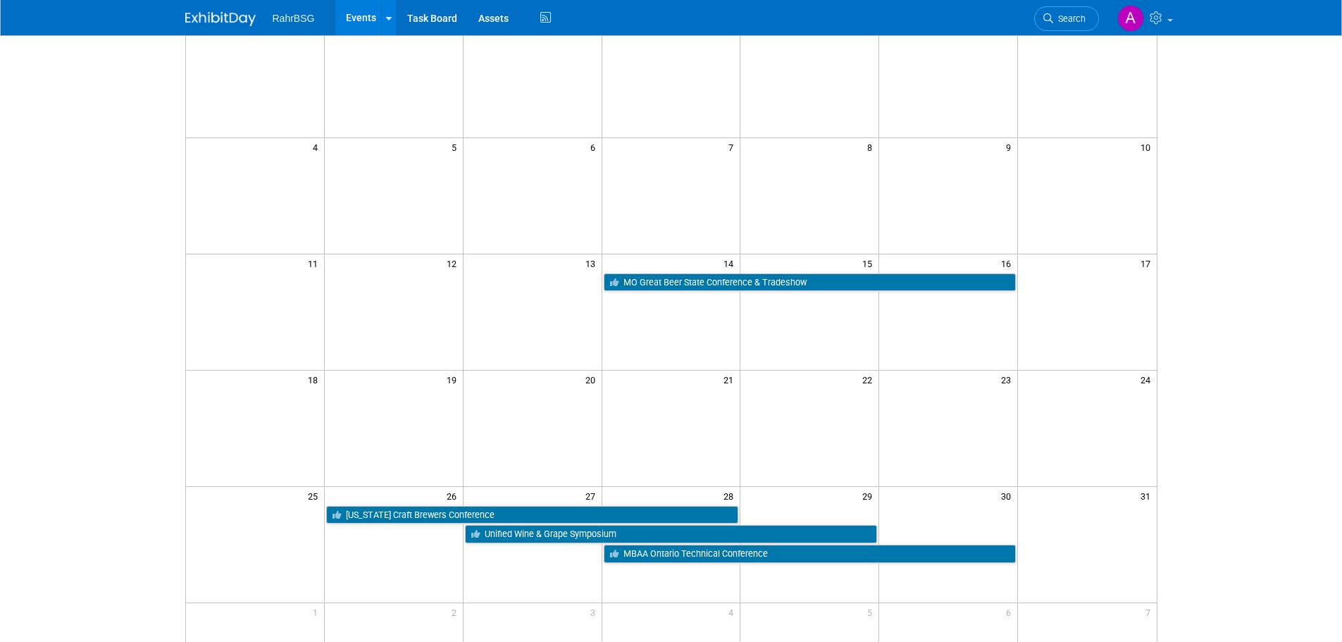
scroll to position [141, 0]
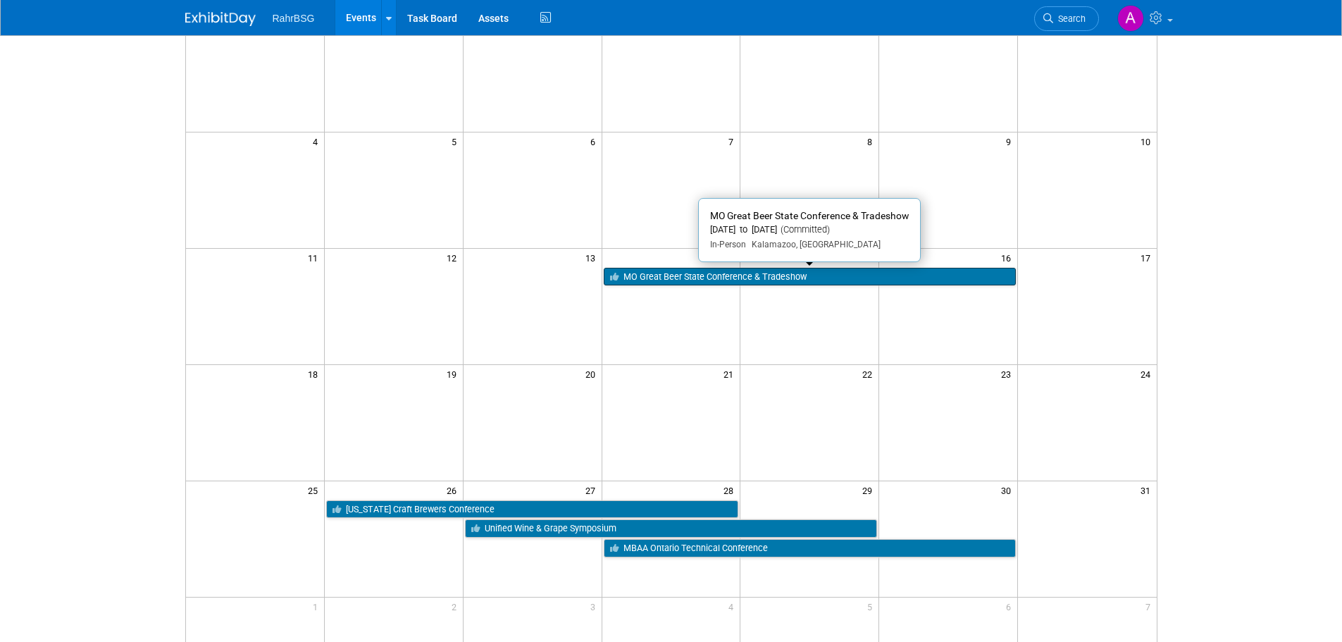
drag, startPoint x: 704, startPoint y: 282, endPoint x: 647, endPoint y: 275, distance: 57.5
click at [647, 275] on link "MO Great Beer State Conference & Tradeshow" at bounding box center [810, 277] width 413 height 18
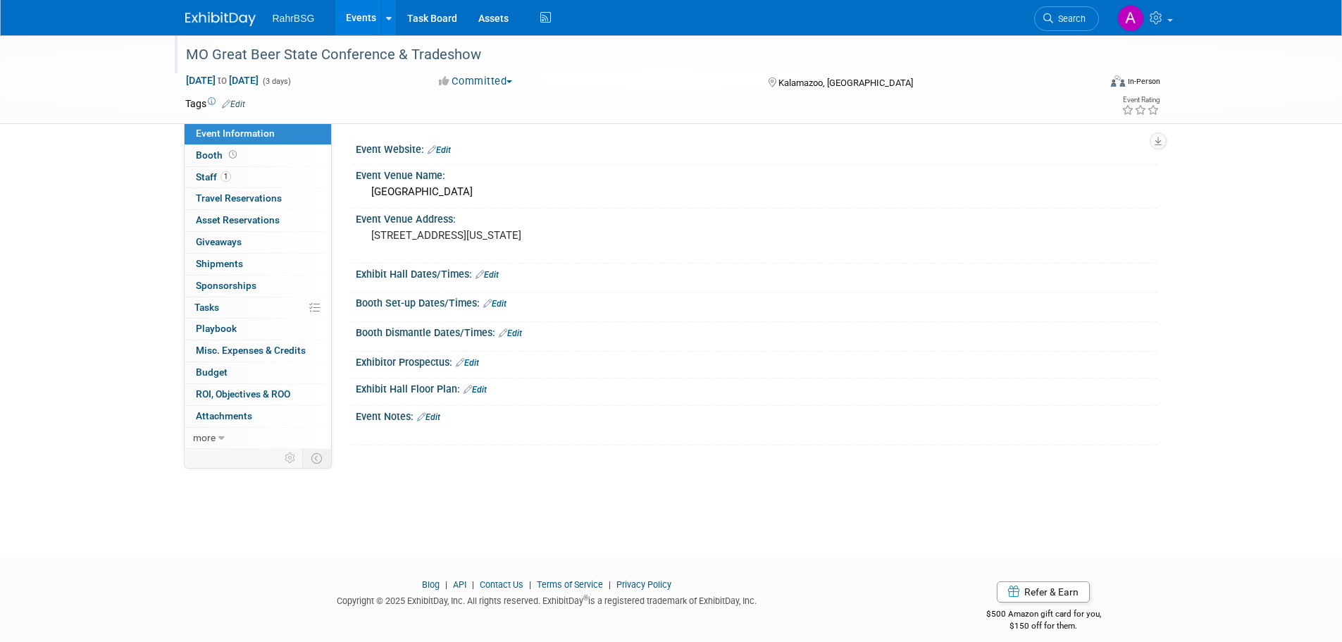
click at [208, 54] on div "MO Great Beer State Conference & Tradeshow" at bounding box center [629, 54] width 897 height 25
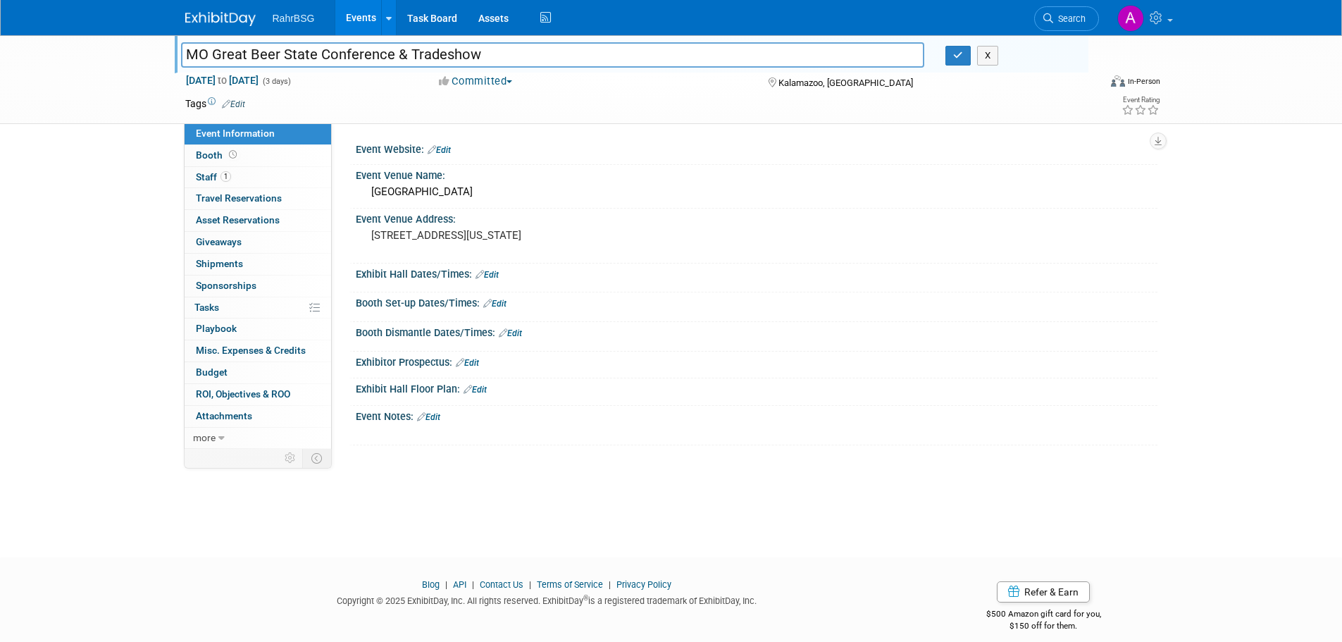
click at [208, 54] on input "MO Great Beer State Conference & Tradeshow" at bounding box center [553, 54] width 744 height 25
type input "[US_STATE] Great Beer State Conference & Tradeshow"
click at [42, 185] on div "MO Great Beer State Conference & Tradeshow Michigan Great Beer State Conference…" at bounding box center [671, 283] width 1342 height 497
click at [954, 60] on icon "button" at bounding box center [958, 55] width 10 height 9
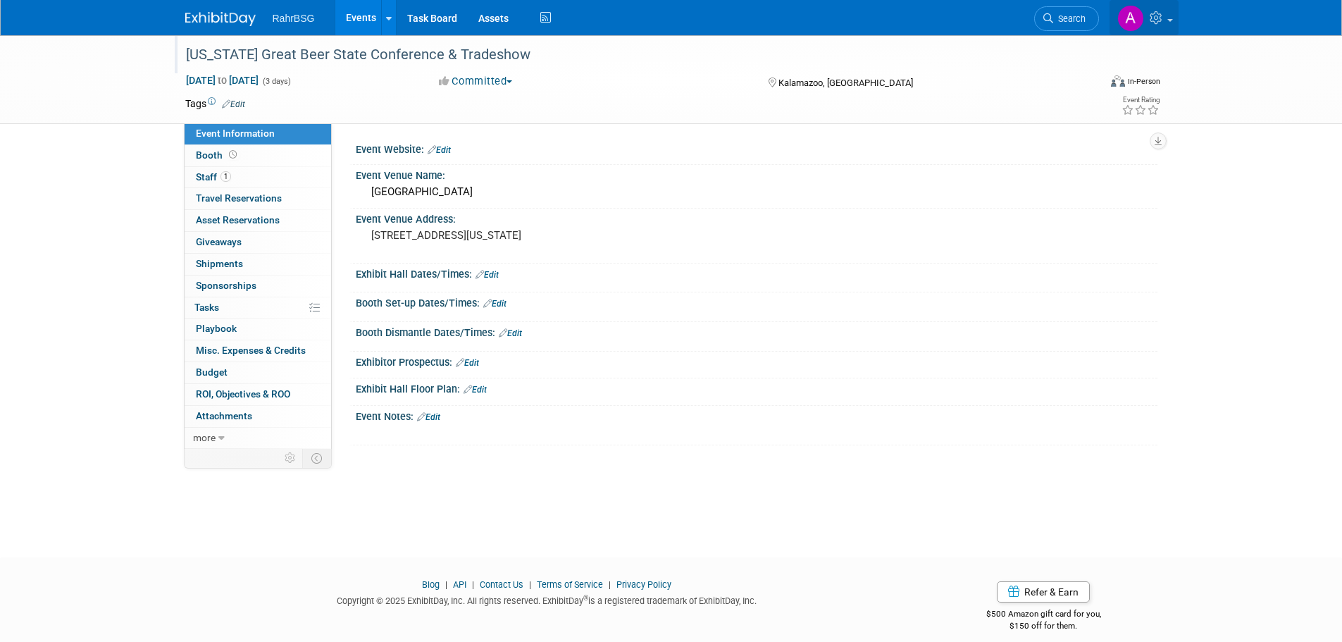
click at [1163, 19] on icon at bounding box center [1158, 17] width 16 height 13
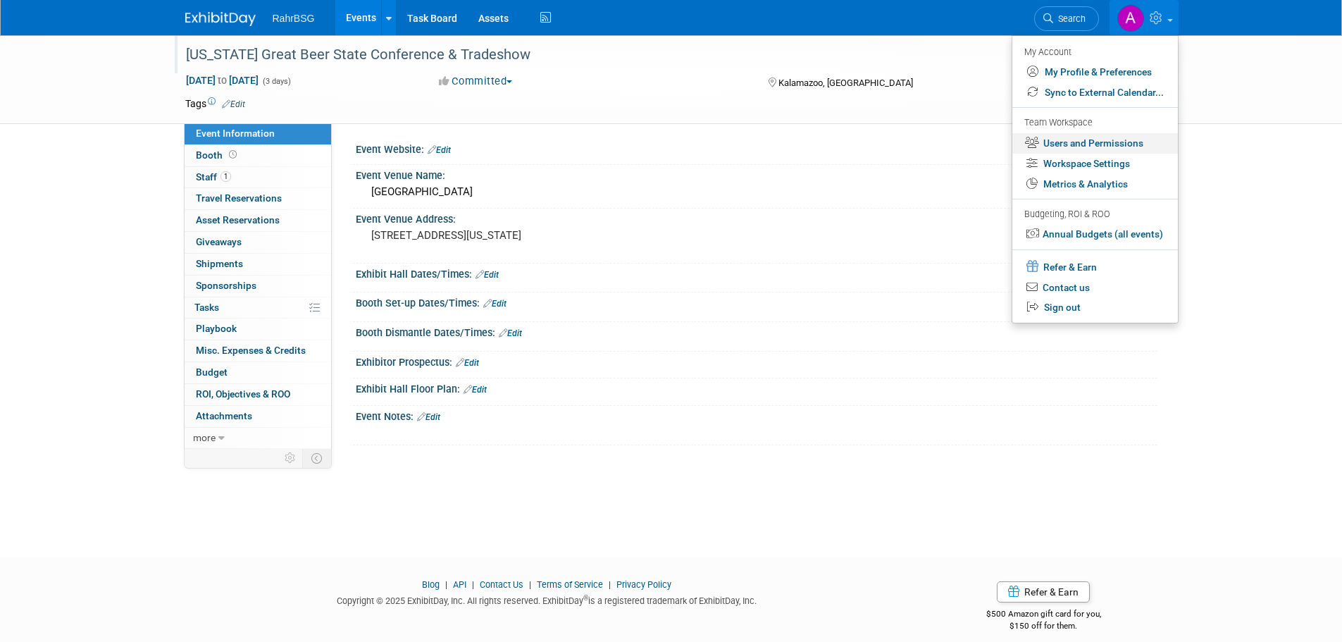
click at [1101, 144] on link "Users and Permissions" at bounding box center [1095, 143] width 166 height 20
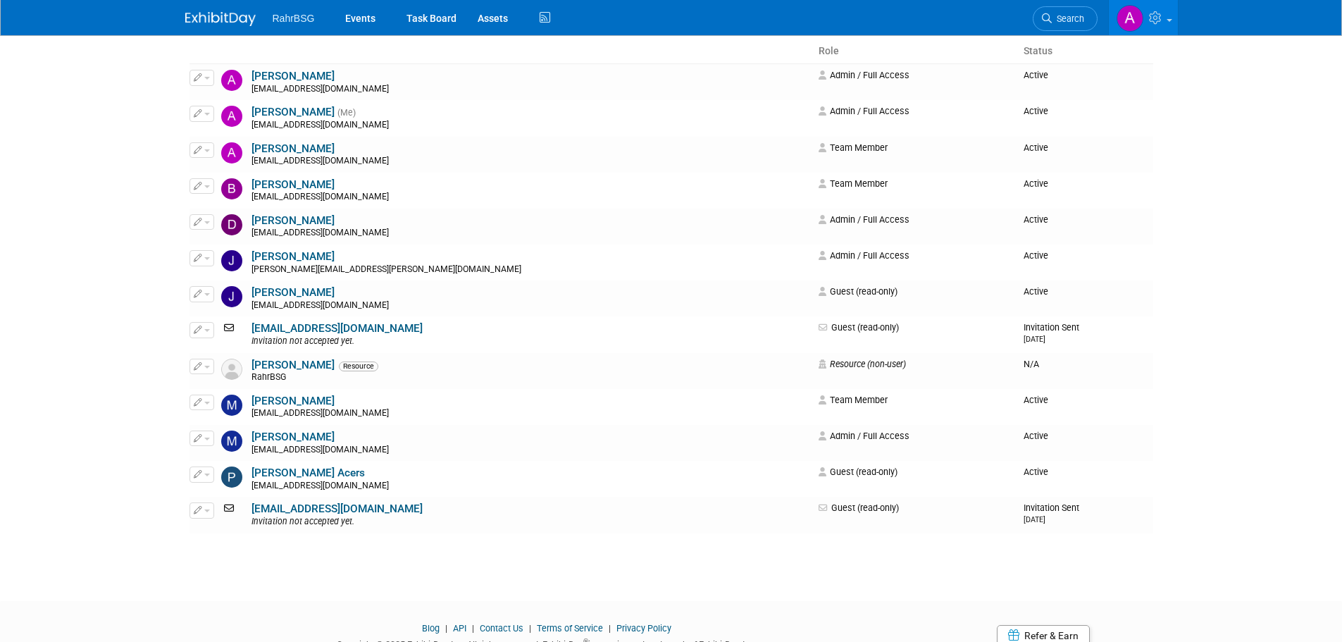
scroll to position [141, 0]
